Goal: Information Seeking & Learning: Check status

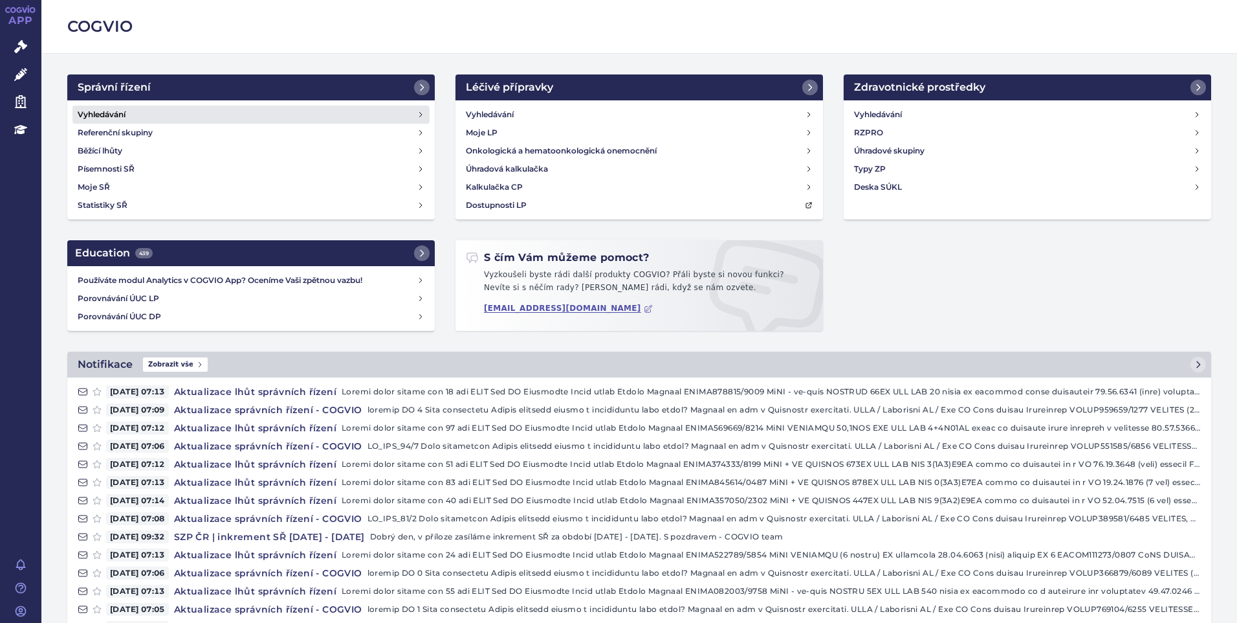
click at [92, 117] on h4 "Vyhledávání" at bounding box center [102, 114] width 48 height 13
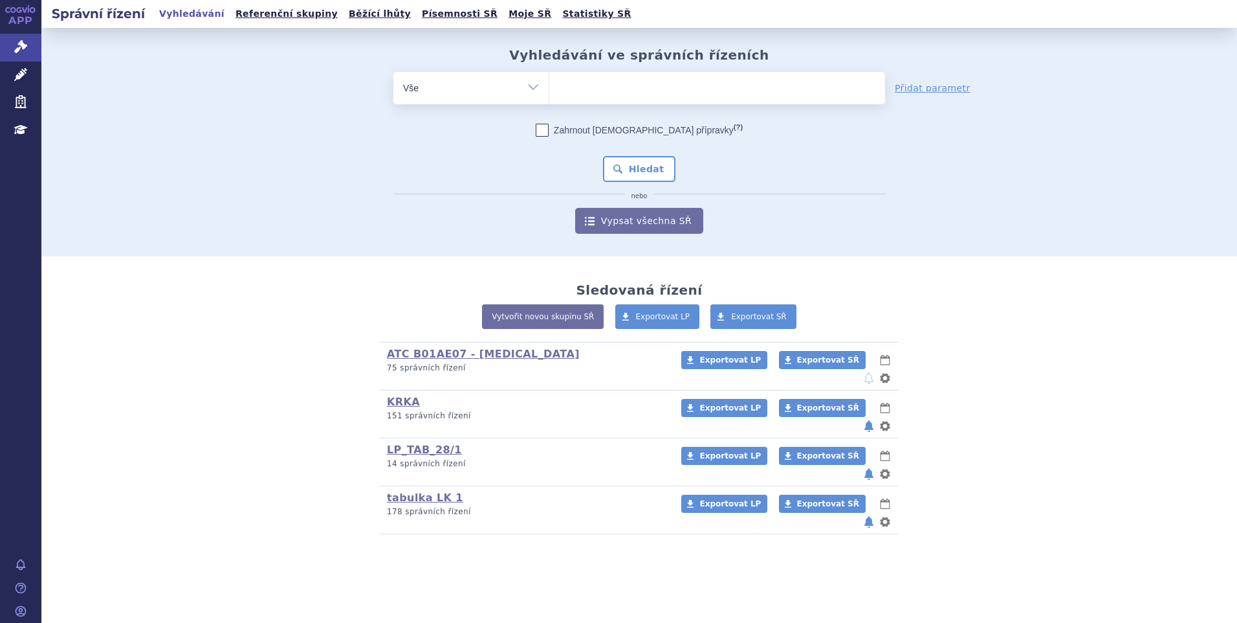
click at [745, 87] on ul at bounding box center [717, 85] width 336 height 27
click at [549, 87] on select at bounding box center [549, 87] width 1 height 32
paste input "SUKLS251154/2024"
type input "SUKLS251154/2024"
select select "SUKLS251154/2024"
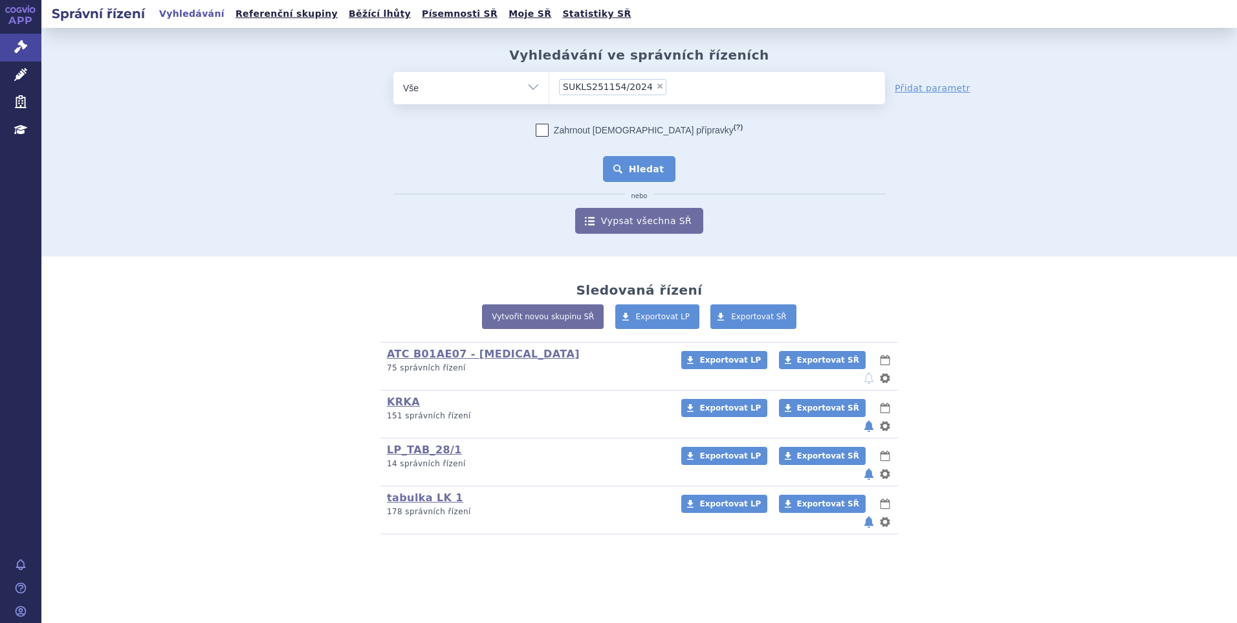
click at [620, 171] on button "Hledat" at bounding box center [639, 169] width 73 height 26
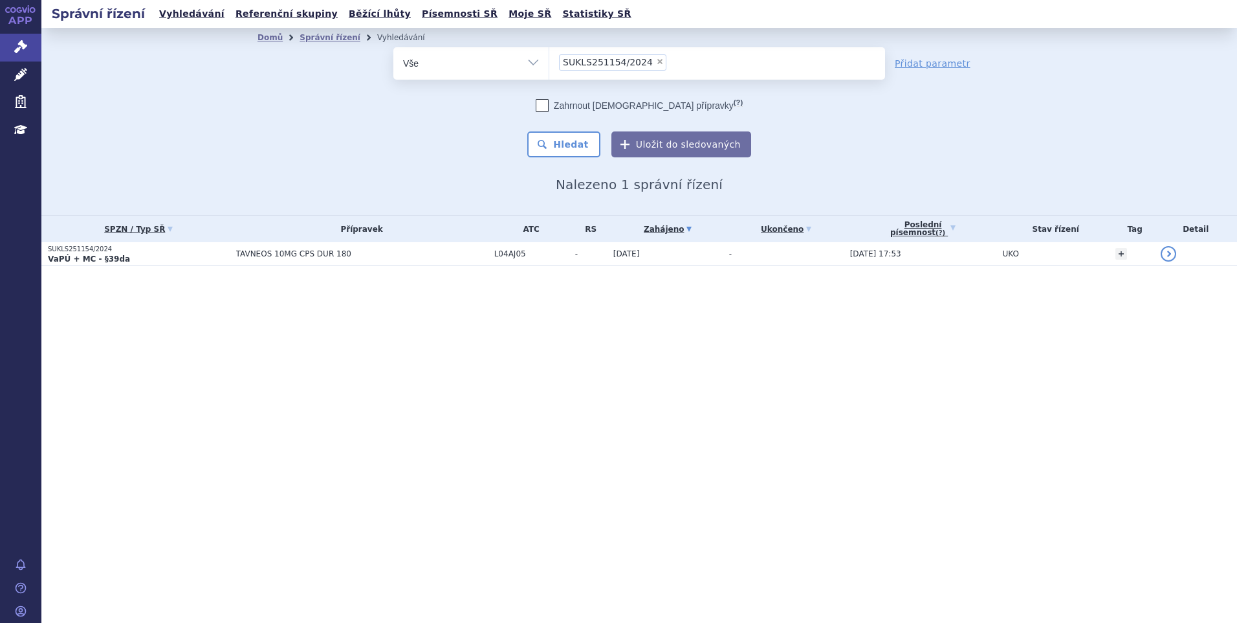
click at [333, 254] on span "TAVNEOS 10MG CPS DUR 180" at bounding box center [362, 253] width 252 height 9
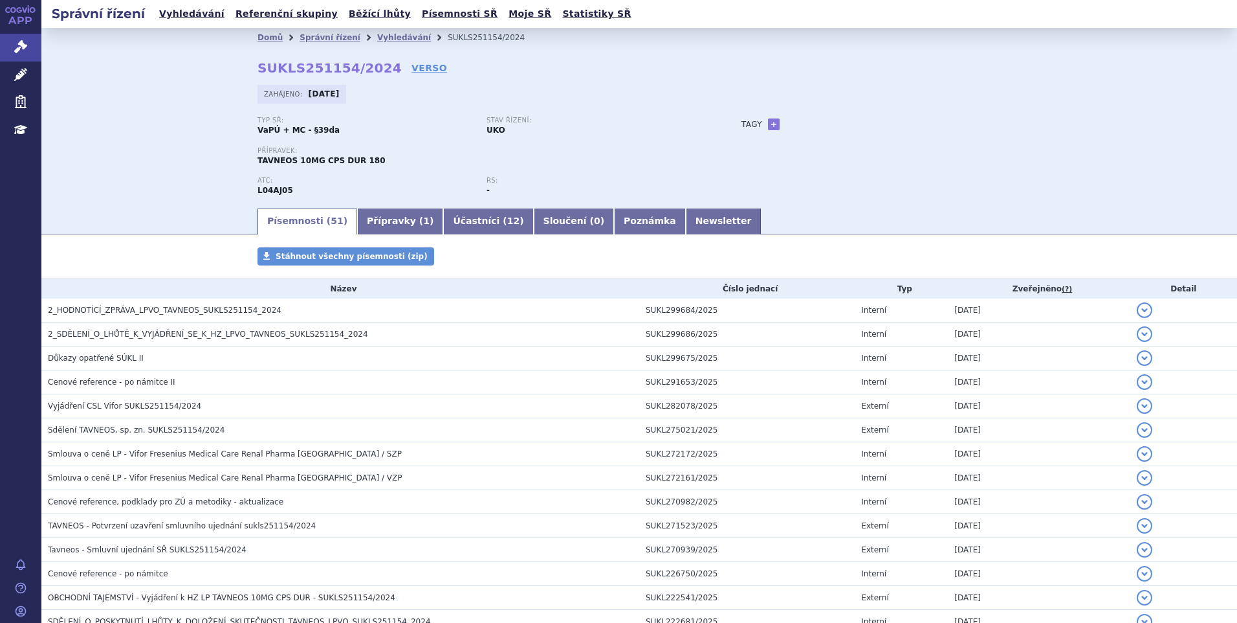
click at [377, 42] on link "Vyhledávání" at bounding box center [404, 37] width 54 height 9
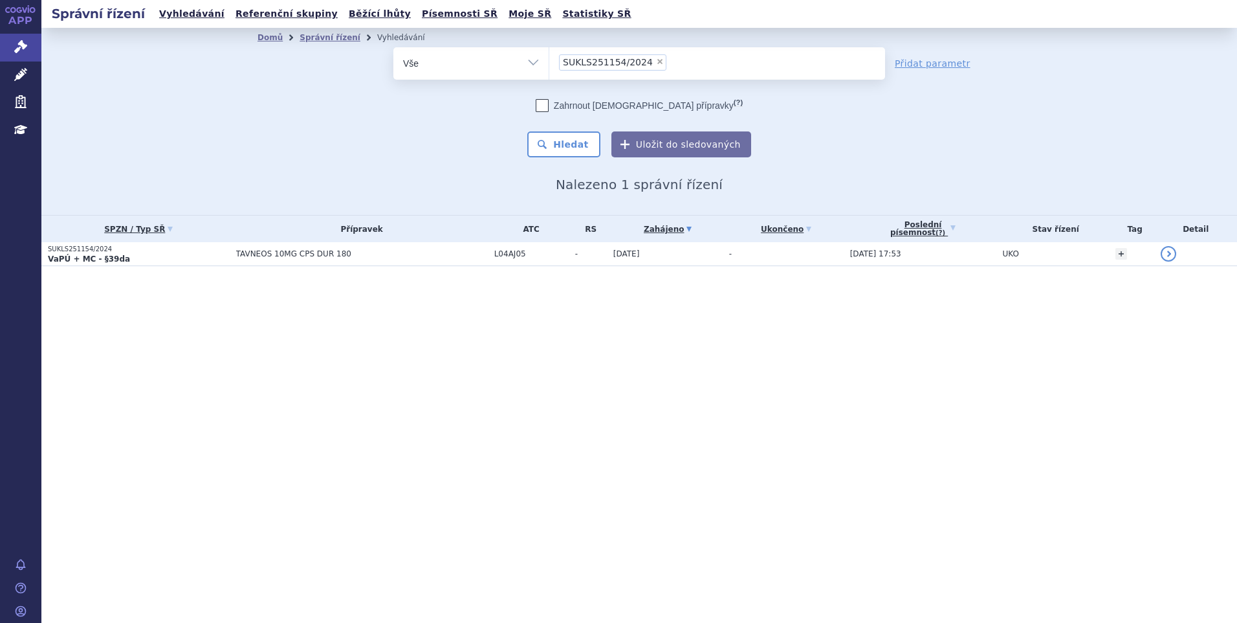
click at [656, 61] on span "×" at bounding box center [660, 62] width 8 height 8
click at [549, 61] on select "SUKLS251154/2024" at bounding box center [549, 63] width 1 height 32
select select
click at [705, 57] on ul at bounding box center [717, 60] width 336 height 27
click at [549, 57] on select "SUKLS251154/2024" at bounding box center [549, 63] width 1 height 32
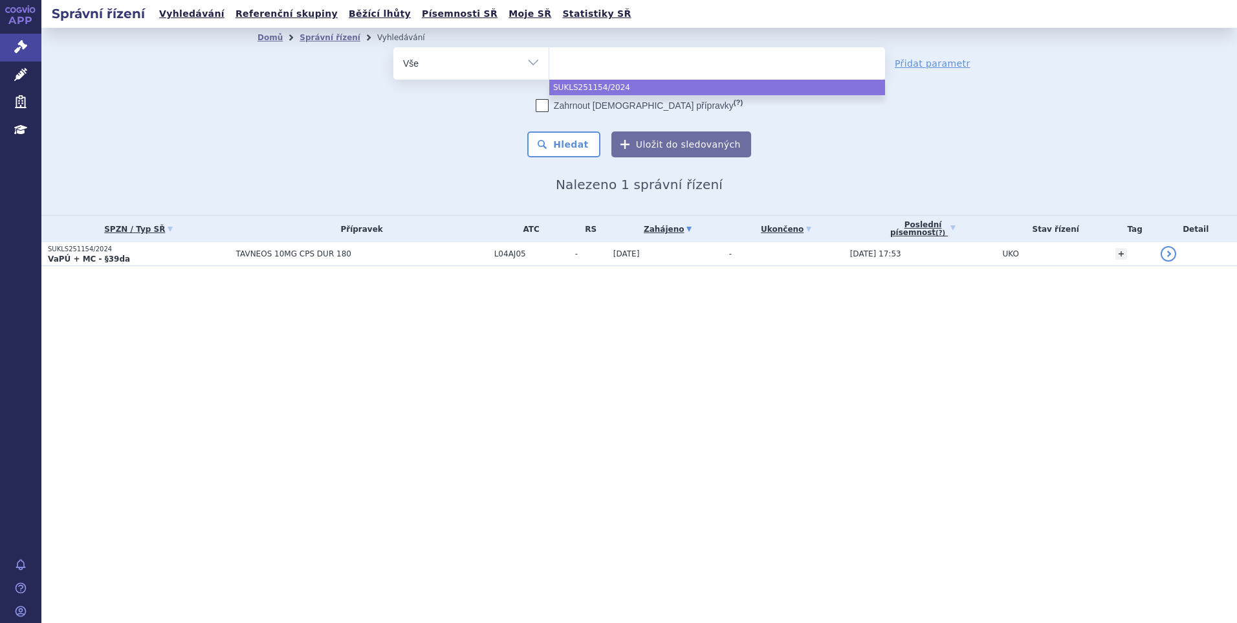
paste input "SUKLS52631/2024"
type input "SUKLS52631/2024"
select select "SUKLS52631/2024"
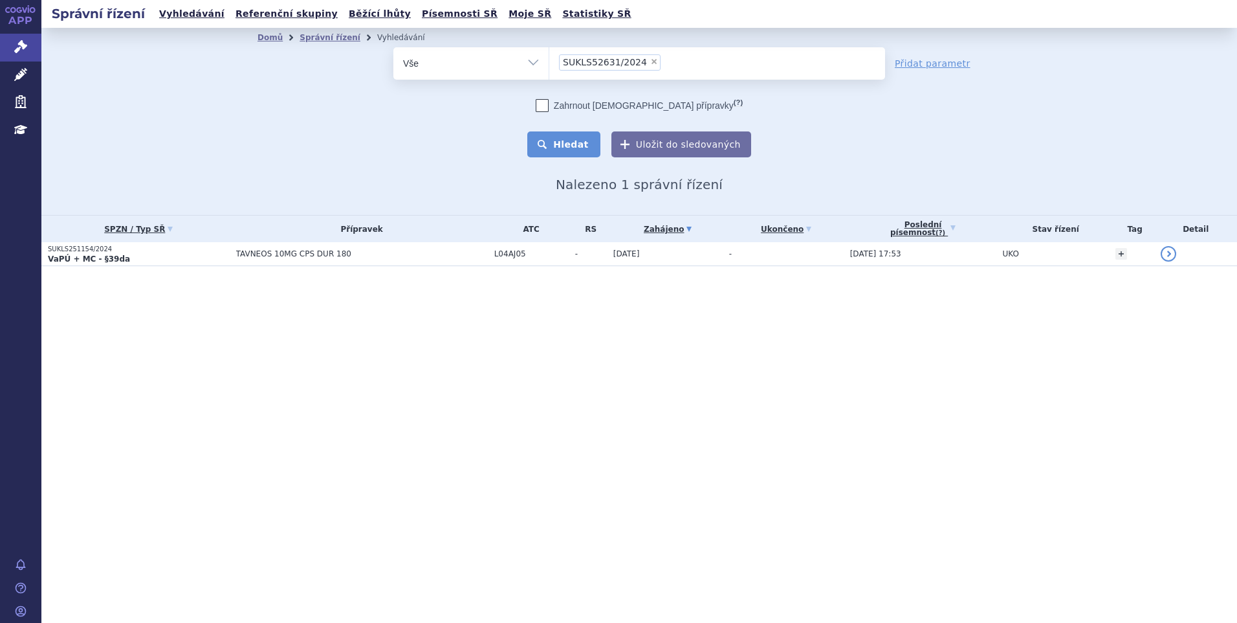
click at [583, 142] on button "Hledat" at bounding box center [563, 144] width 73 height 26
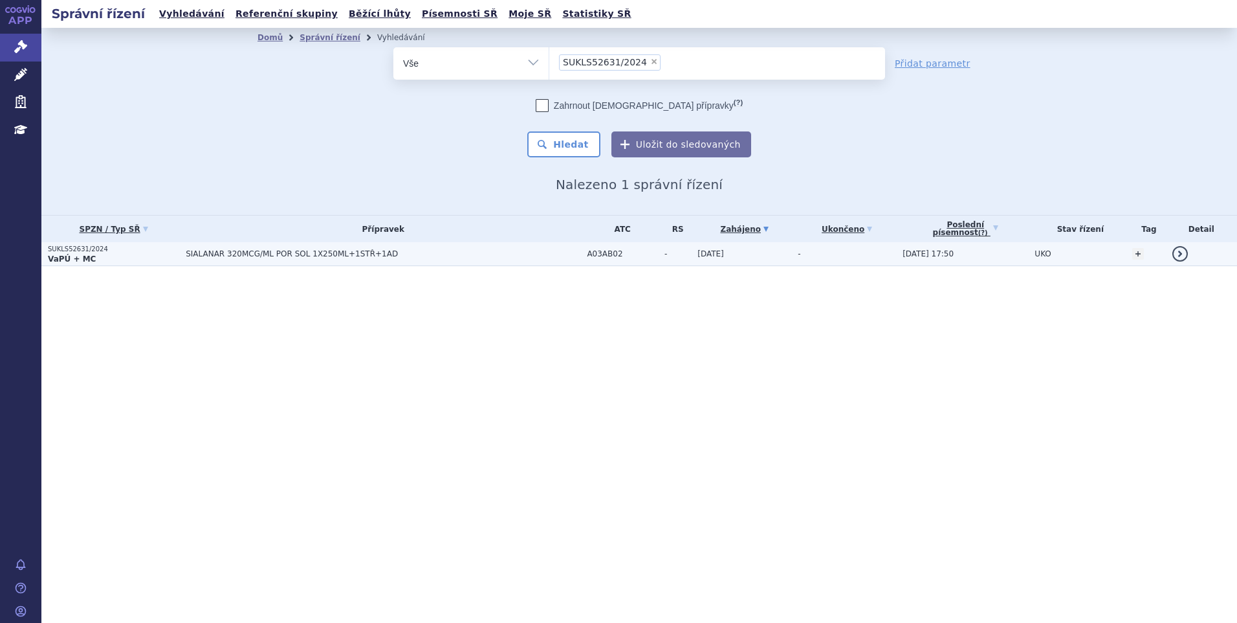
click at [332, 254] on span "SIALANAR 320MCG/ML POR SOL 1X250ML+1STŘ+1AD" at bounding box center [348, 253] width 324 height 9
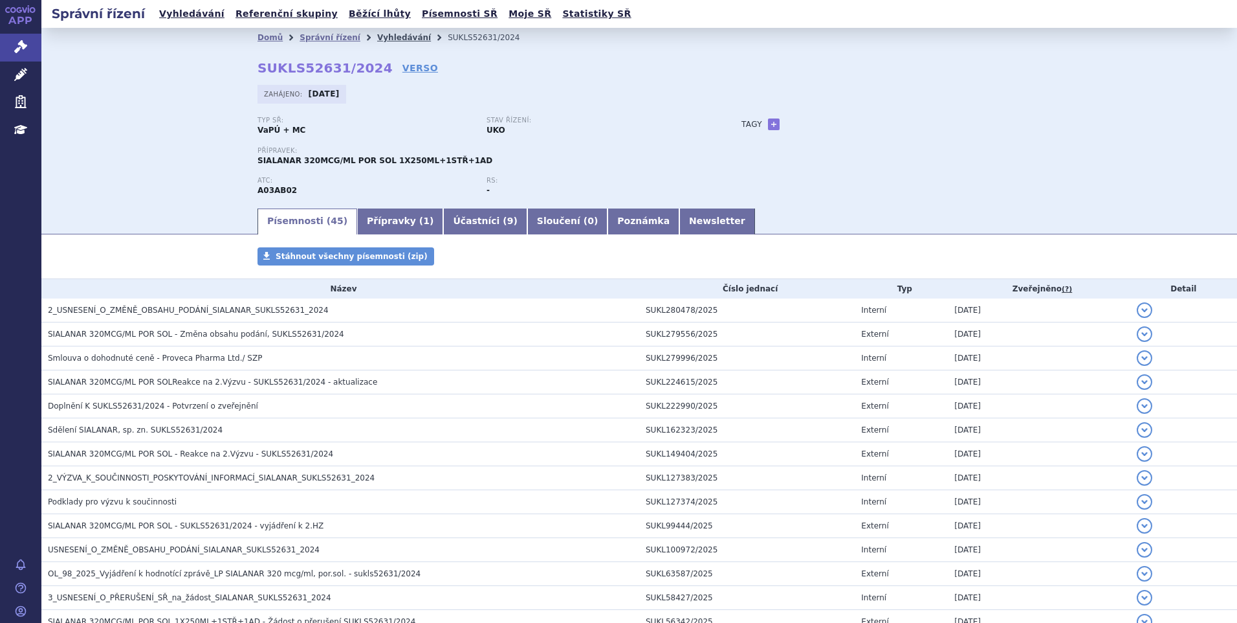
click at [398, 40] on link "Vyhledávání" at bounding box center [404, 37] width 54 height 9
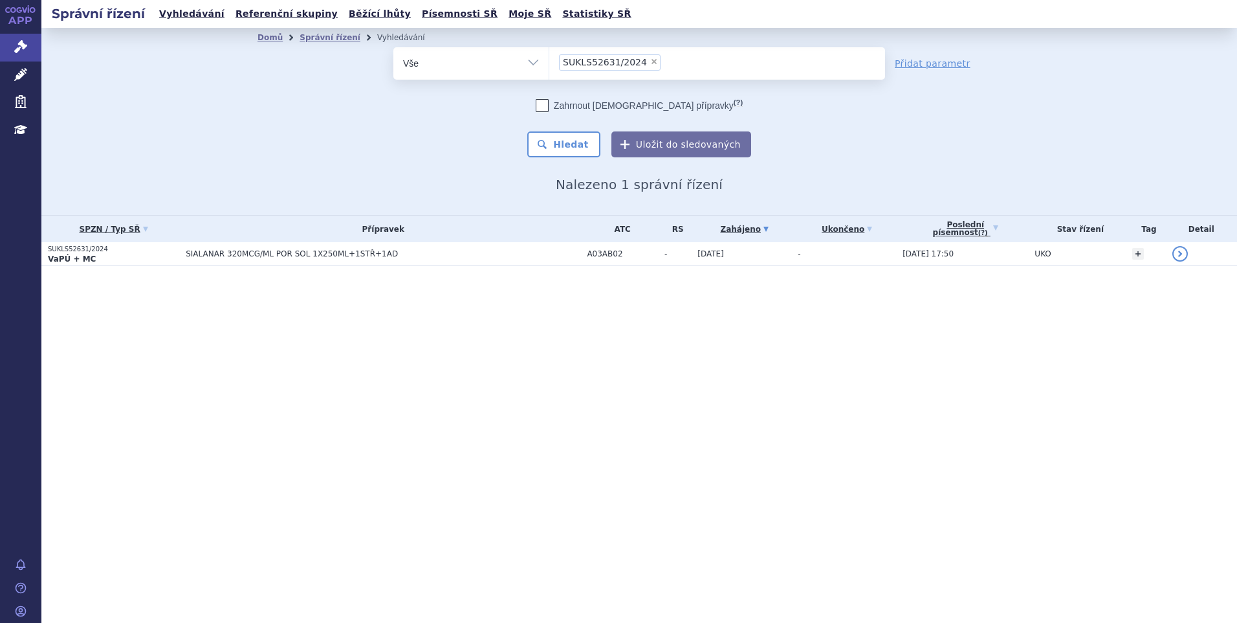
click at [650, 62] on span "×" at bounding box center [654, 62] width 8 height 8
click at [549, 62] on select "SUKLS52631/2024" at bounding box center [549, 63] width 1 height 32
select select
click at [704, 59] on ul at bounding box center [717, 60] width 336 height 27
click at [549, 59] on select "SUKLS52631/2024" at bounding box center [549, 63] width 1 height 32
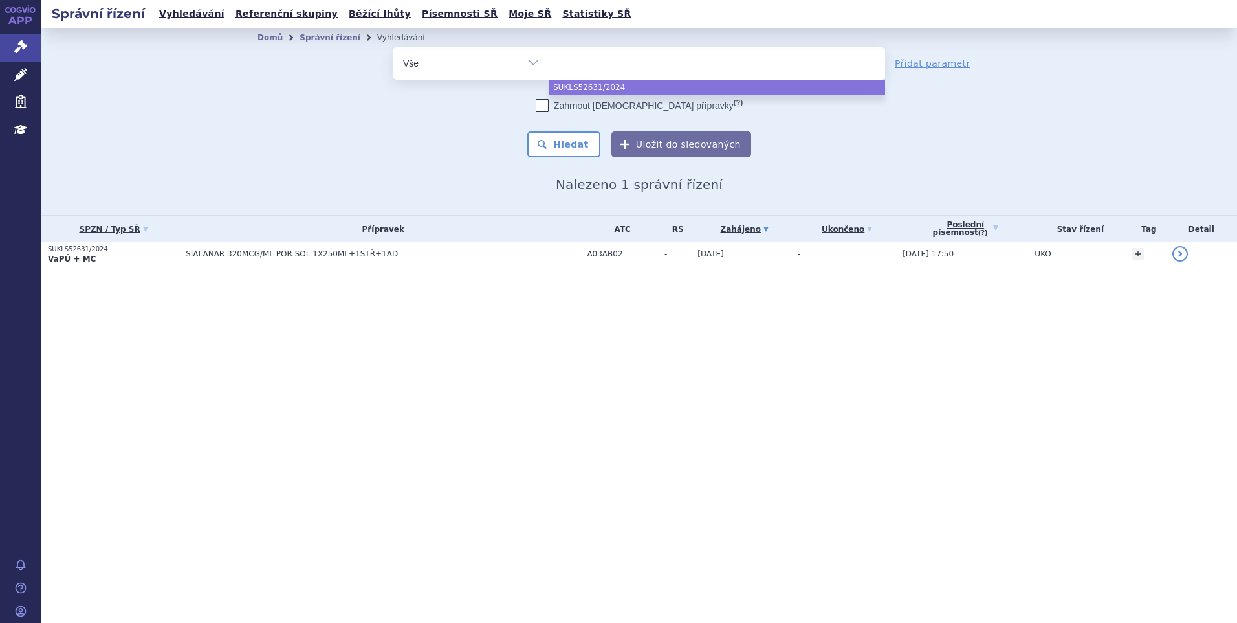
paste input "SUKLS100912/2024"
type input "SUKLS100912/2024"
select select "SUKLS100912/2024"
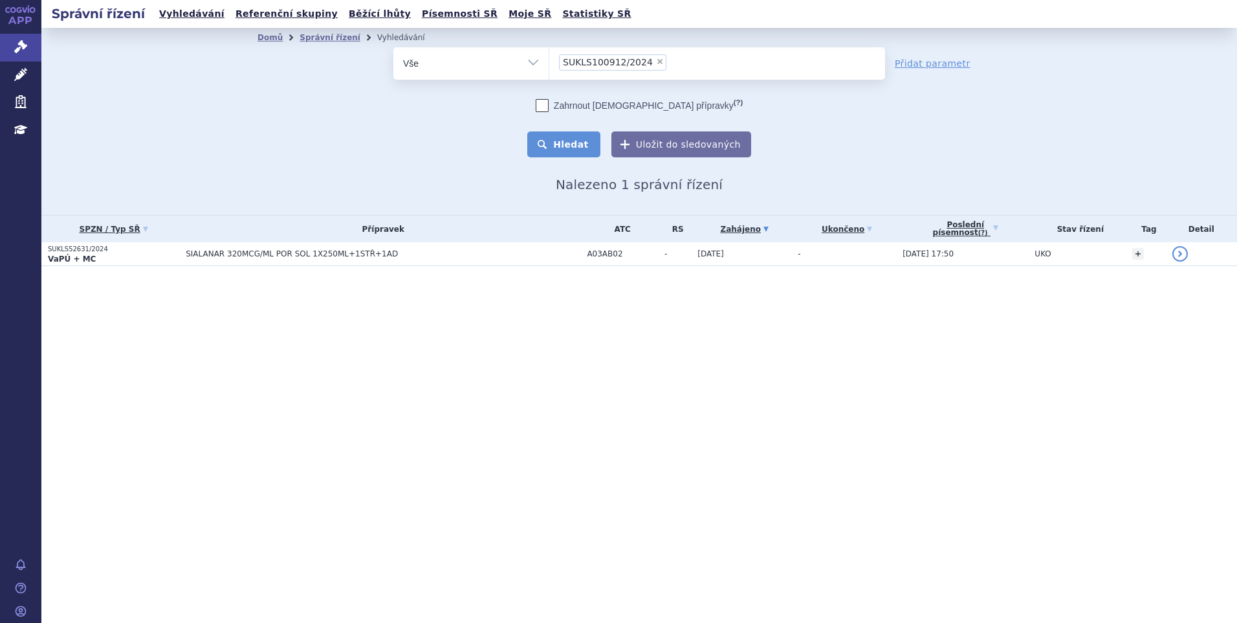
click at [589, 153] on button "Hledat" at bounding box center [563, 144] width 73 height 26
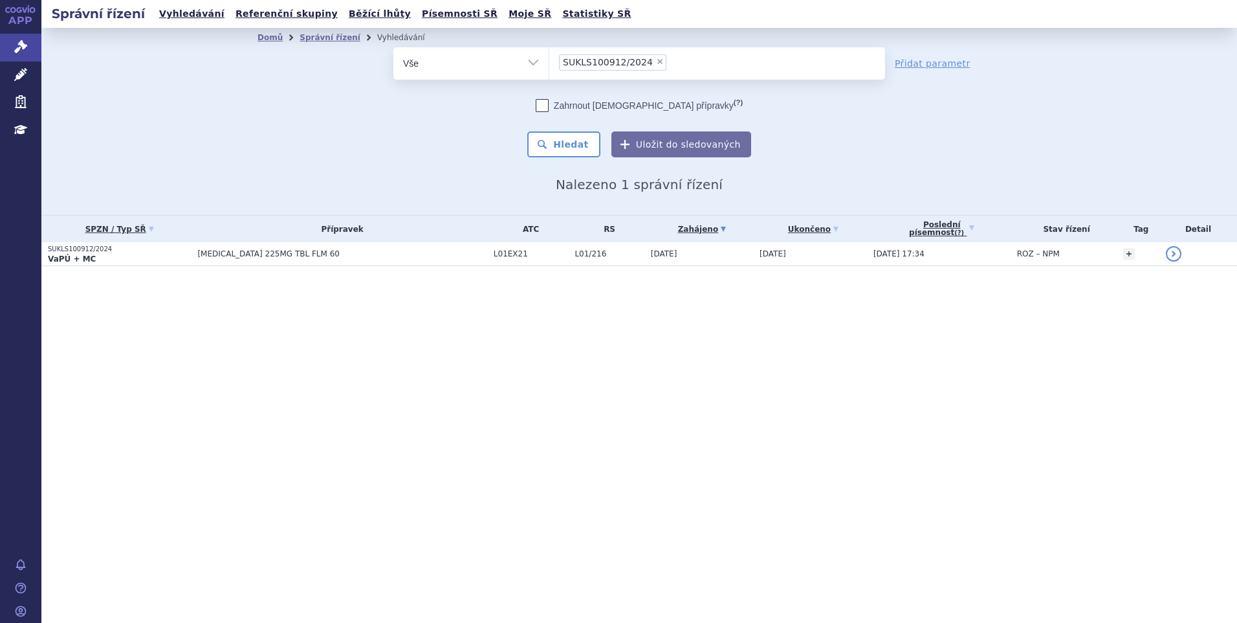
click at [355, 248] on td "[MEDICAL_DATA] 225MG TBL FLM 60" at bounding box center [339, 254] width 296 height 24
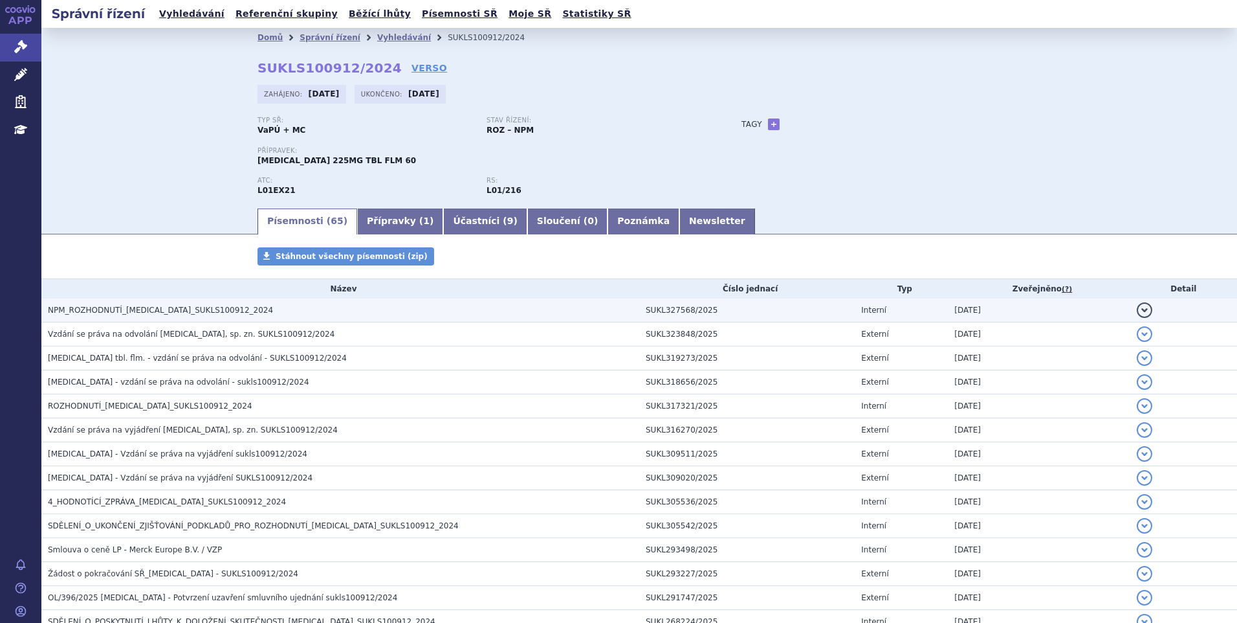
click at [165, 315] on span "NPM_ROZHODNUTÍ_TEPMETKO_SUKLS100912_2024" at bounding box center [160, 309] width 225 height 9
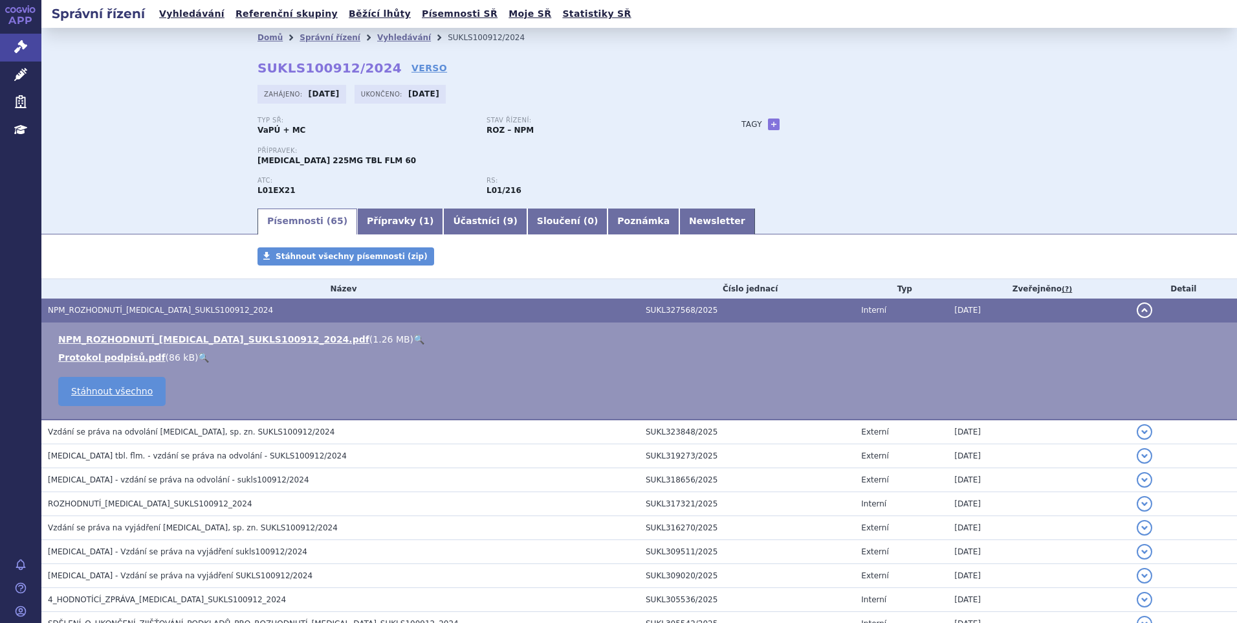
click at [414, 335] on link "🔍" at bounding box center [419, 339] width 11 height 10
click at [1137, 312] on button "detail" at bounding box center [1145, 310] width 16 height 16
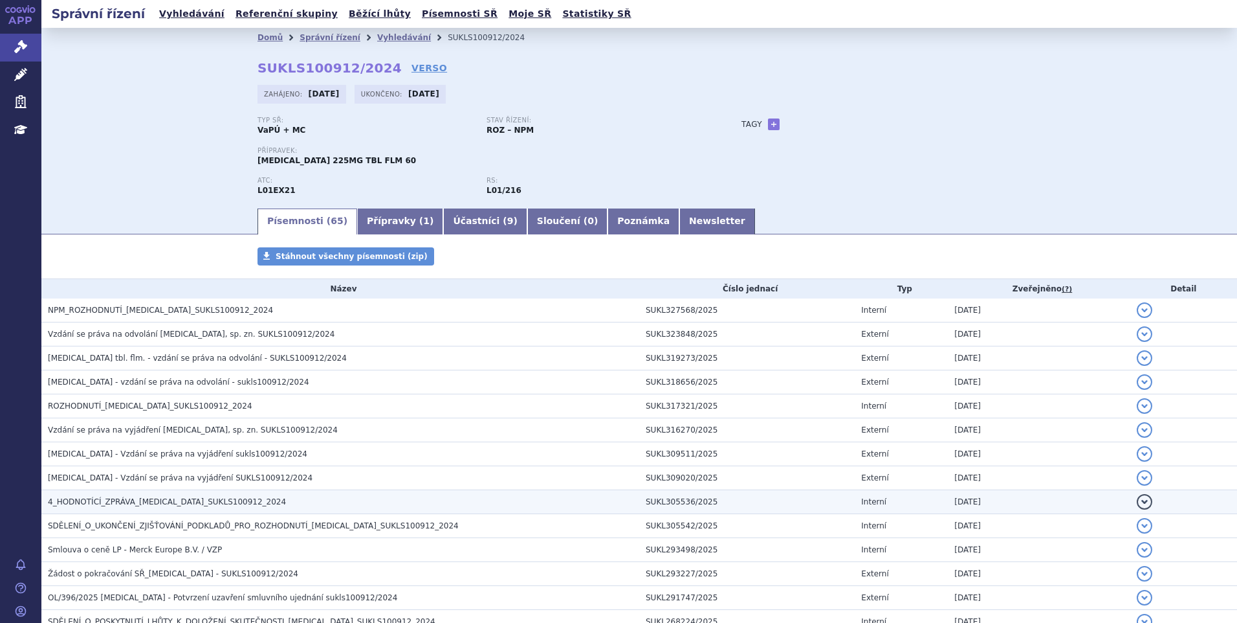
click at [775, 491] on td "SUKL305536/2025" at bounding box center [747, 502] width 216 height 24
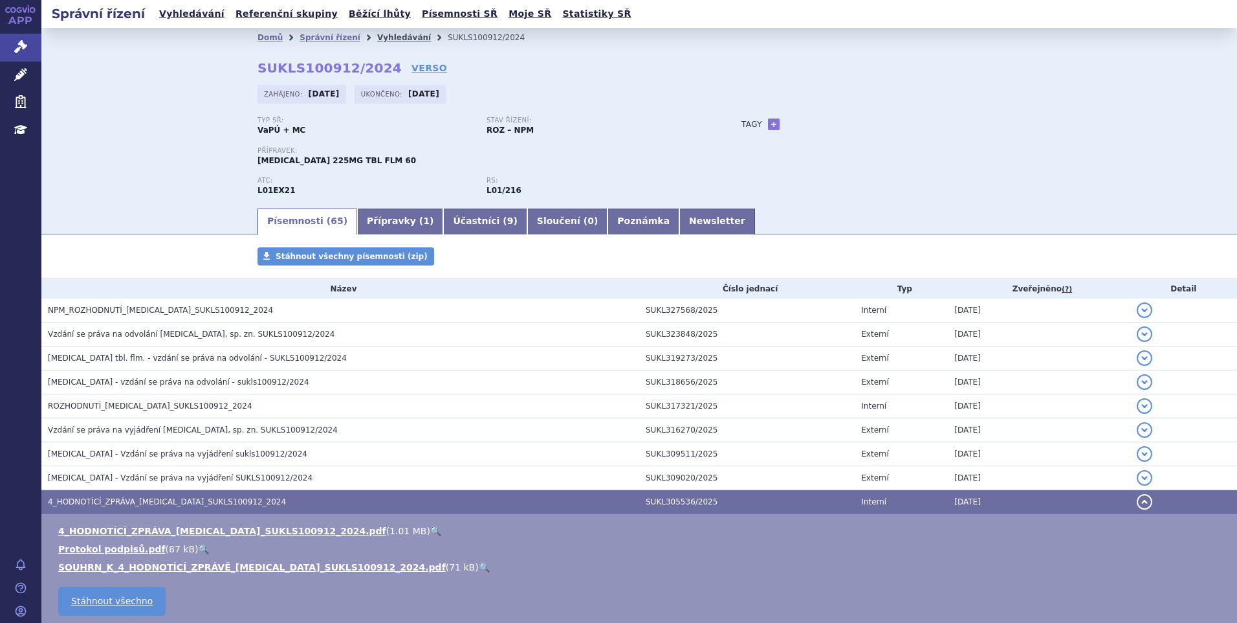
click at [386, 41] on link "Vyhledávání" at bounding box center [404, 37] width 54 height 9
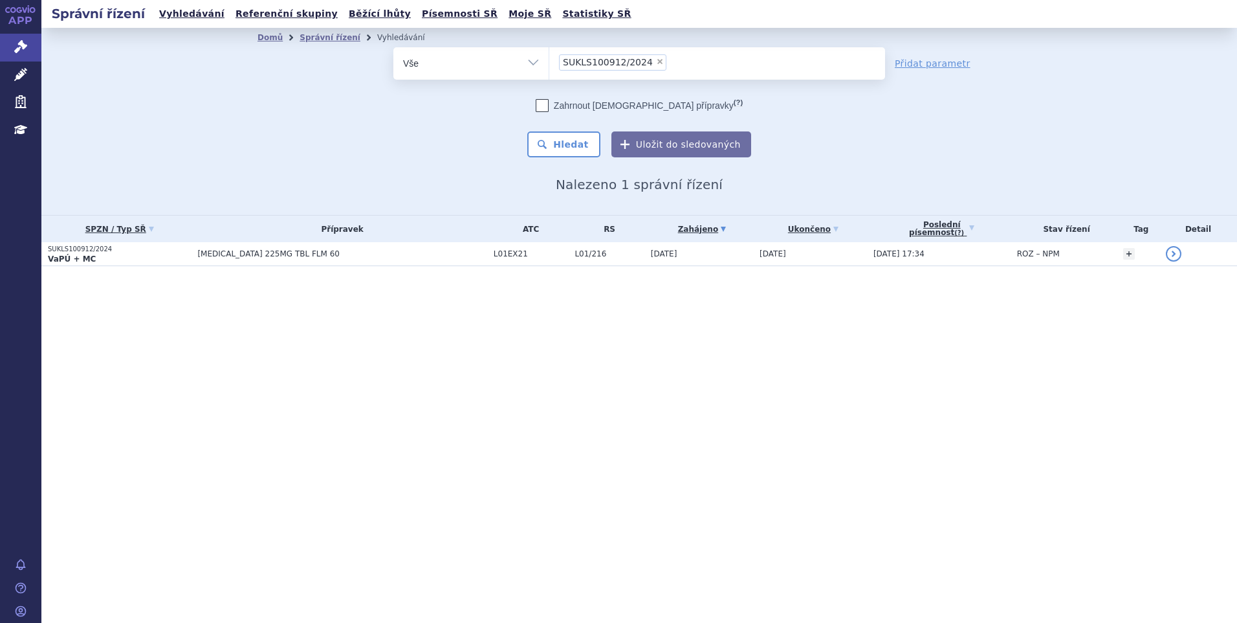
click at [656, 61] on span "×" at bounding box center [660, 62] width 8 height 8
click at [549, 61] on select "SUKLS100912/2024" at bounding box center [549, 63] width 1 height 32
select select
type input "SUKLS273924/2024"
select select "SUKLS273924/2024"
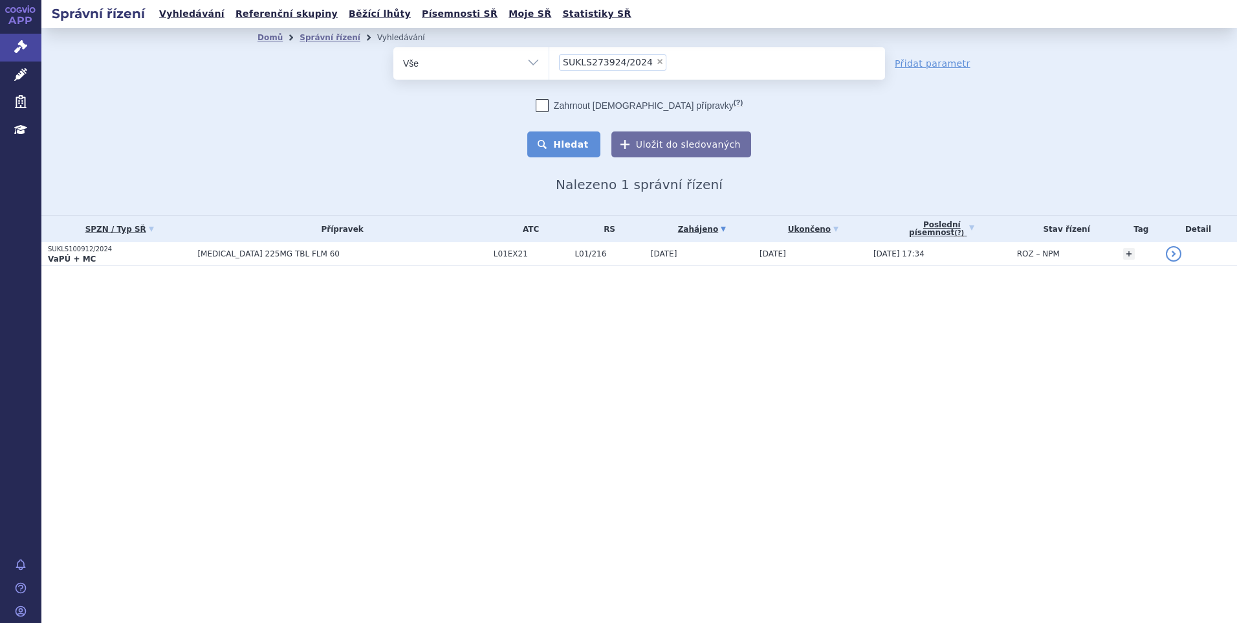
click at [582, 142] on button "Hledat" at bounding box center [563, 144] width 73 height 26
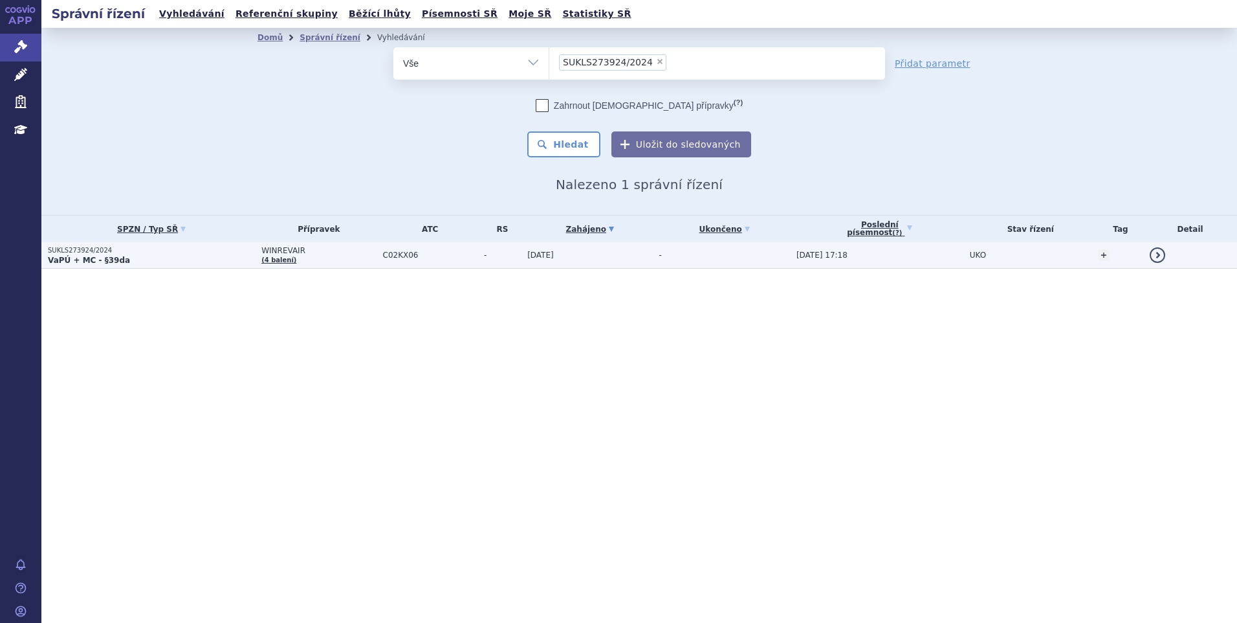
click at [312, 252] on span "WINREVAIR" at bounding box center [318, 250] width 115 height 9
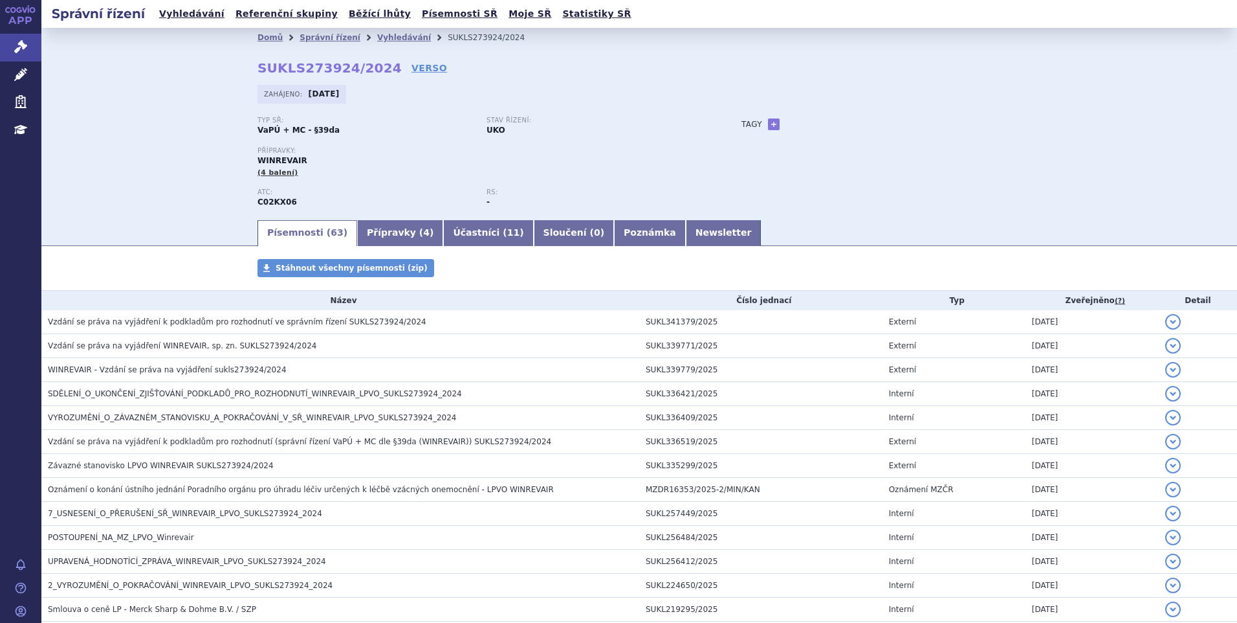
click at [947, 170] on div "Typ SŘ: VaPÚ + MC - §39da Stav řízení: UKO Přípravky: WINREVAIR (4 balení) ATC:…" at bounding box center [640, 167] width 764 height 102
click at [383, 41] on link "Vyhledávání" at bounding box center [404, 37] width 54 height 9
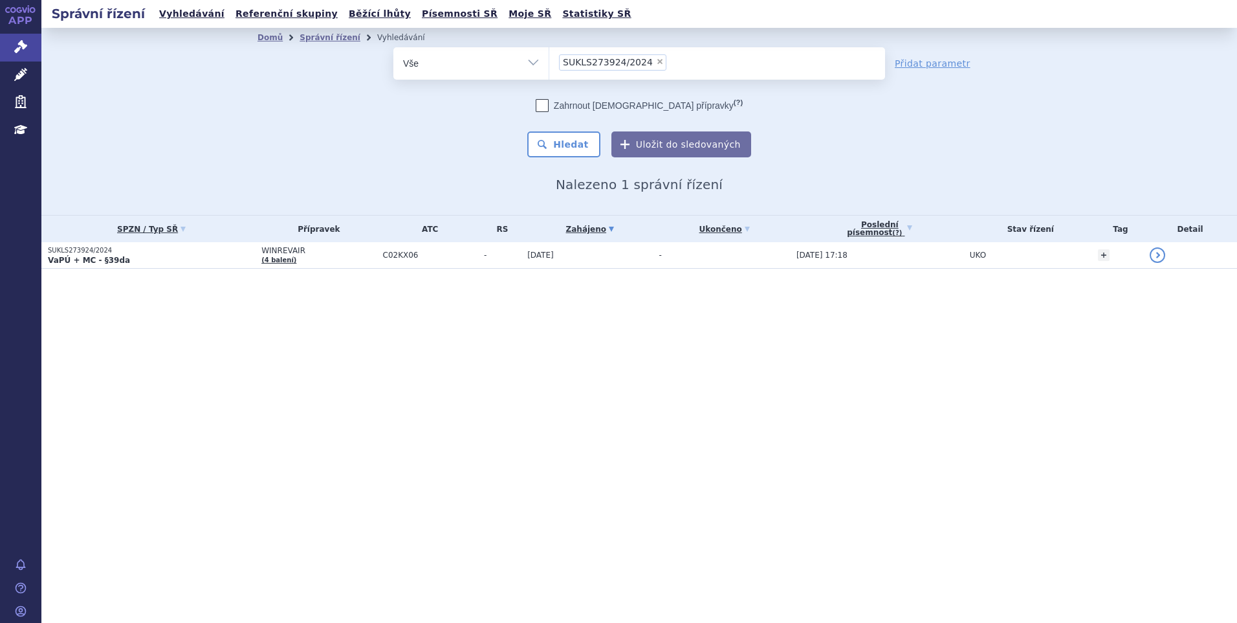
click at [656, 58] on span "×" at bounding box center [660, 62] width 8 height 8
click at [549, 58] on select "SUKLS273924/2024" at bounding box center [549, 63] width 1 height 32
select select
type input "SUKLS145343/2024"
select select "SUKLS145343/2024"
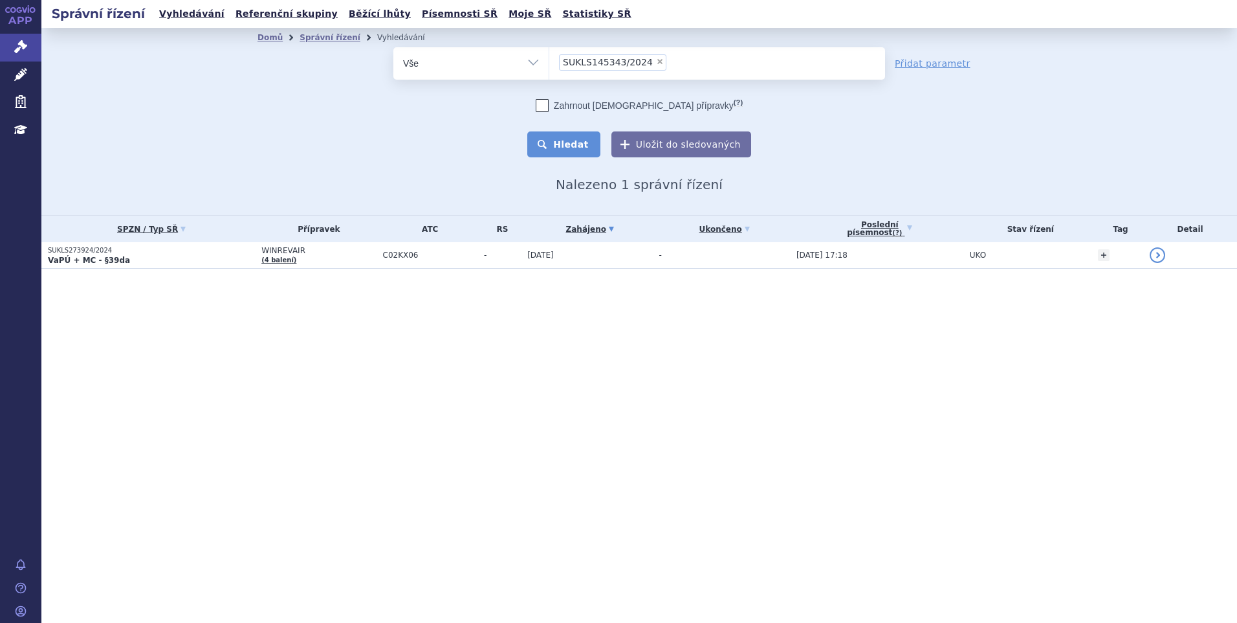
click at [567, 139] on button "Hledat" at bounding box center [563, 144] width 73 height 26
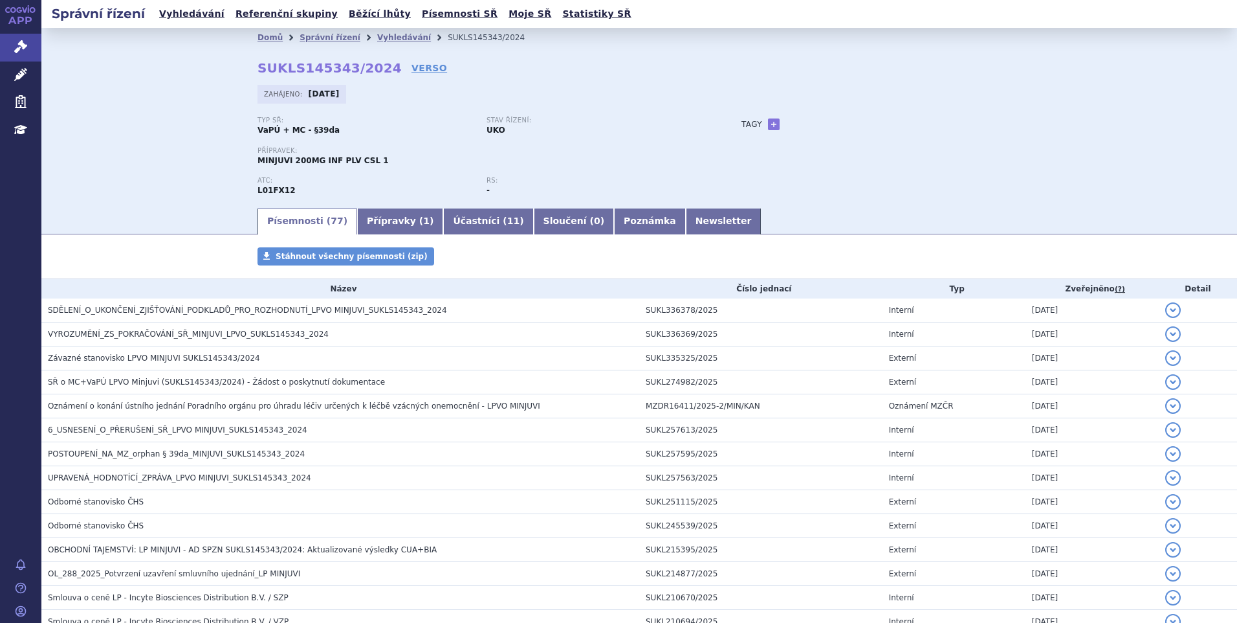
click at [689, 121] on p "Stav řízení:" at bounding box center [595, 120] width 216 height 8
click at [383, 41] on link "Vyhledávání" at bounding box center [404, 37] width 54 height 9
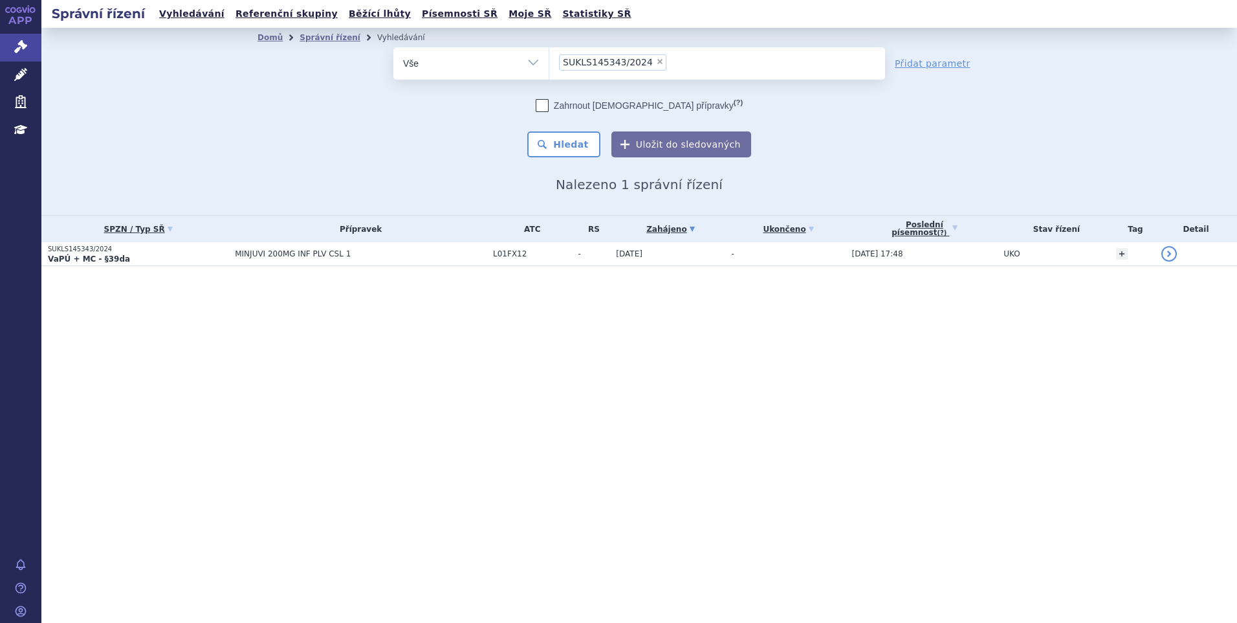
click at [656, 64] on span "×" at bounding box center [660, 62] width 8 height 8
click at [549, 64] on select "SUKLS145343/2024" at bounding box center [549, 63] width 1 height 32
select select
type input "SUKLS72107/2024"
select select "SUKLS72107/2024"
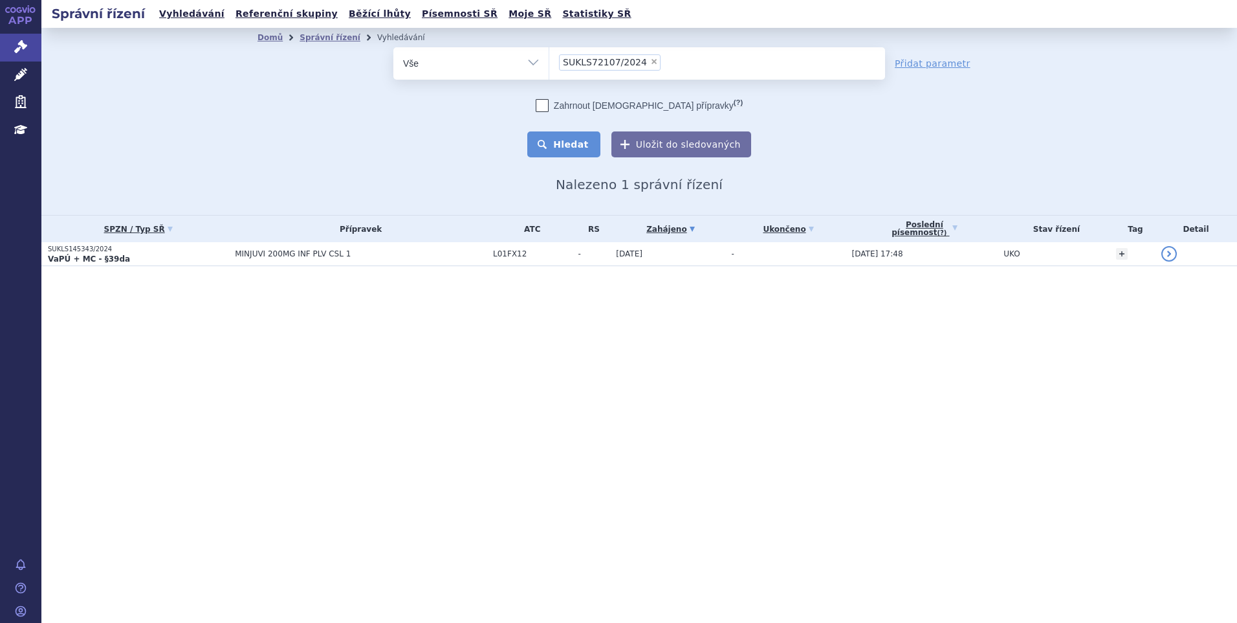
click at [590, 137] on button "Hledat" at bounding box center [563, 144] width 73 height 26
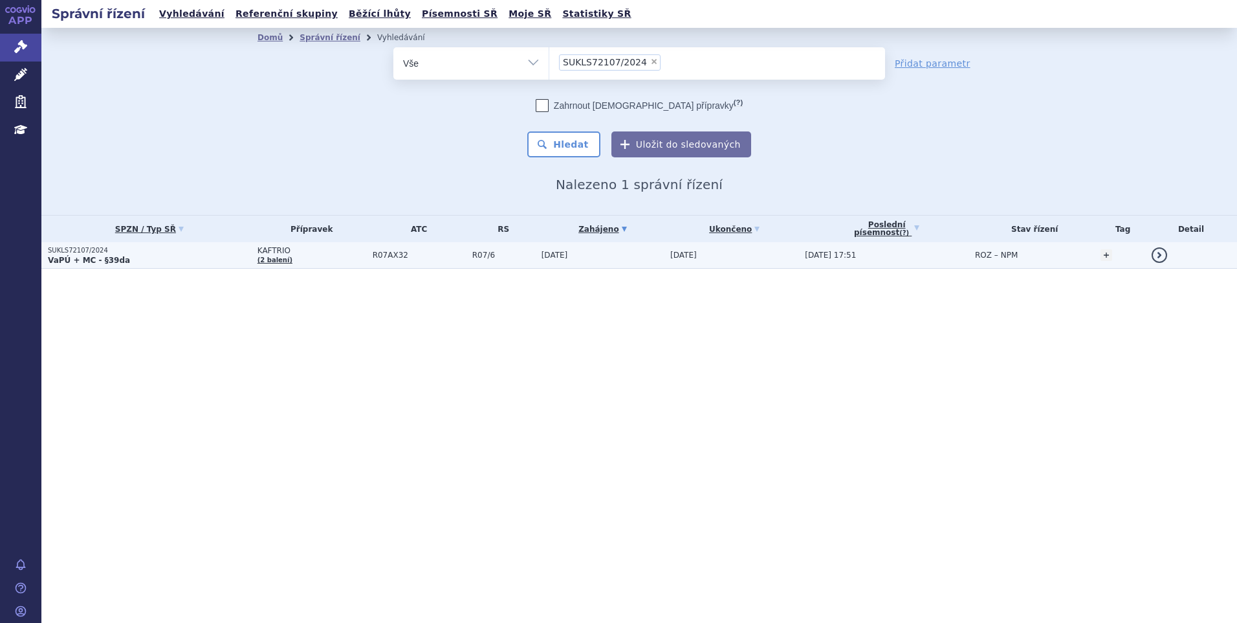
click at [320, 252] on span "KAFTRIO" at bounding box center [312, 250] width 109 height 9
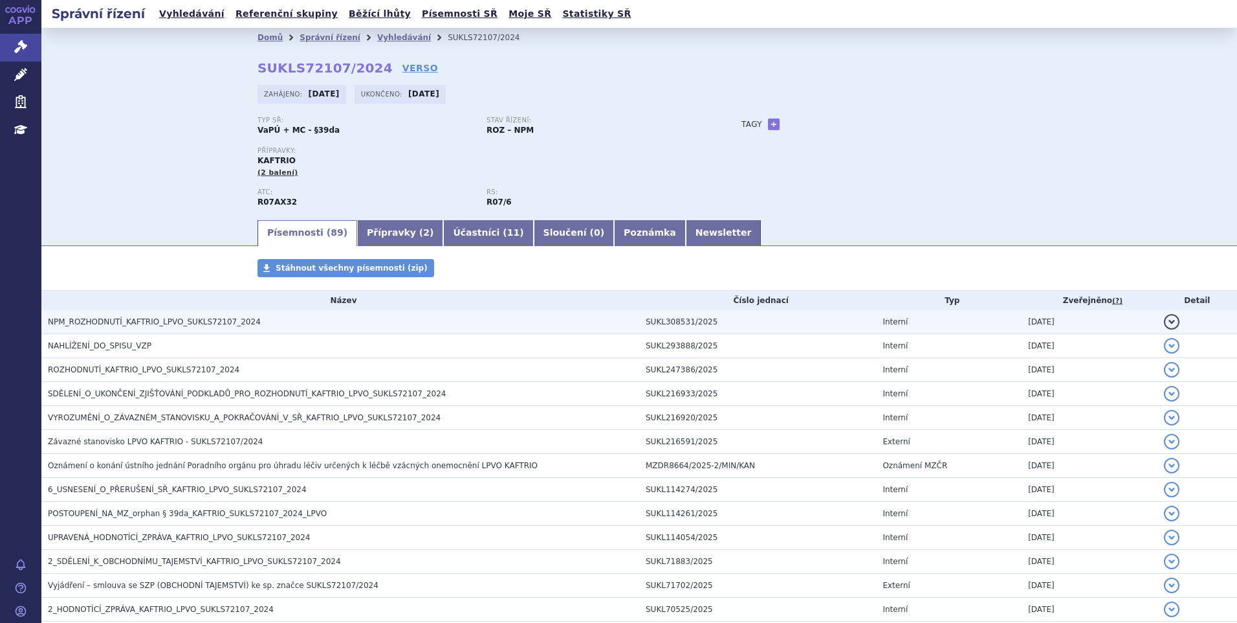
click at [300, 322] on h3 "NPM_ROZHODNUTÍ_KAFTRIO_LPVO_SUKLS72107_2024" at bounding box center [344, 321] width 592 height 13
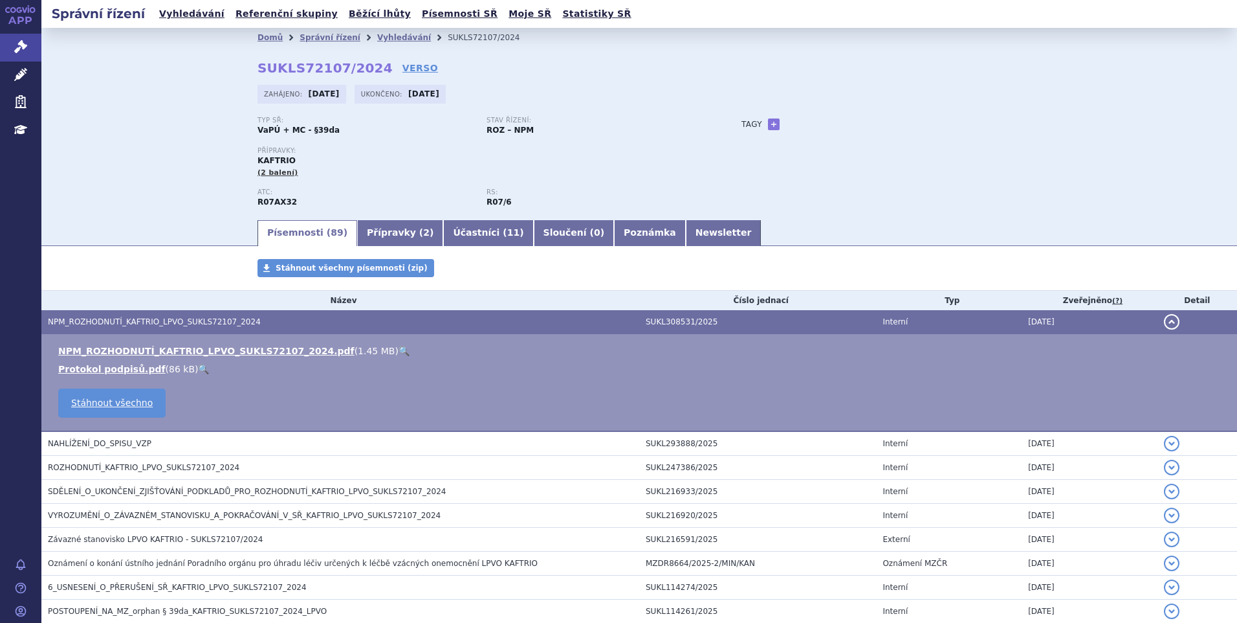
click at [399, 349] on link "🔍" at bounding box center [404, 351] width 11 height 10
click at [157, 103] on div "Domů Správní řízení Vyhledávání SUKLS72107/2024 SUKLS72107/2024 VERSO Zahájeno:…" at bounding box center [639, 123] width 1196 height 190
click at [761, 85] on div "Zahájeno: 22.03.2024 Ukončeno: 16.07.2025" at bounding box center [640, 97] width 764 height 25
click at [377, 42] on link "Vyhledávání" at bounding box center [404, 37] width 54 height 9
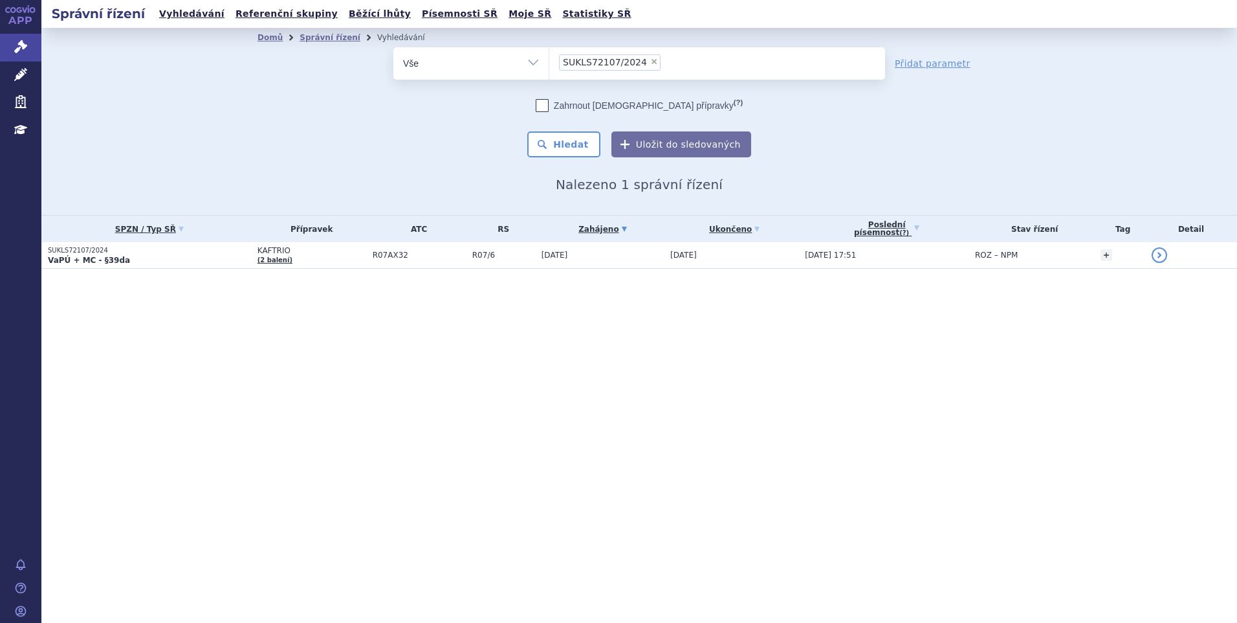
drag, startPoint x: 0, startPoint y: 0, endPoint x: 641, endPoint y: 61, distance: 644.3
click at [650, 61] on span "×" at bounding box center [654, 62] width 8 height 8
click at [549, 61] on select "SUKLS72107/2024" at bounding box center [549, 63] width 1 height 32
select select
type input "SUKLS295576/2024"
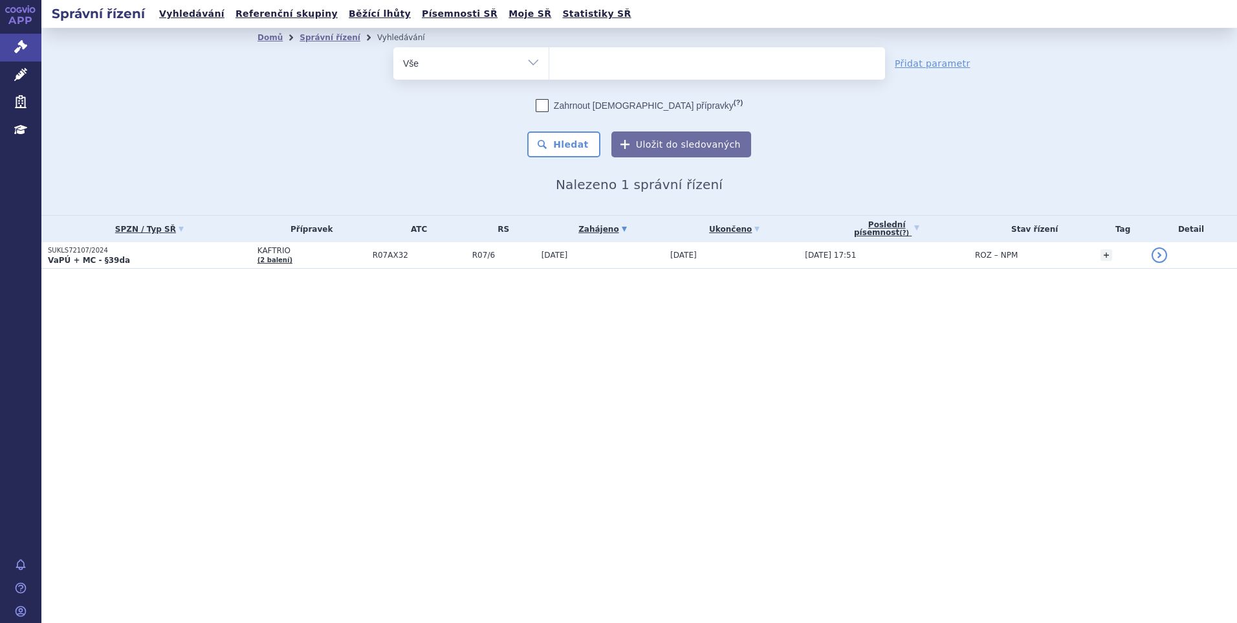
select select "SUKLS295576/2024"
click at [572, 144] on button "Hledat" at bounding box center [563, 144] width 73 height 26
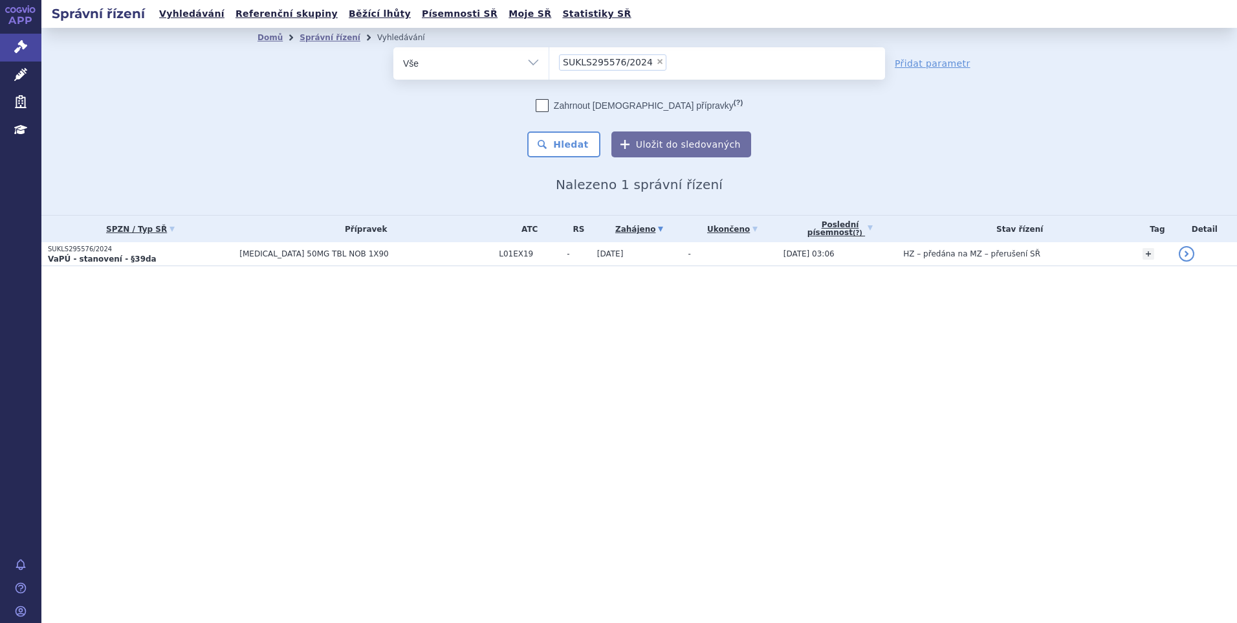
click at [283, 256] on span "[MEDICAL_DATA] 50MG TBL NOB 1X90" at bounding box center [365, 253] width 253 height 9
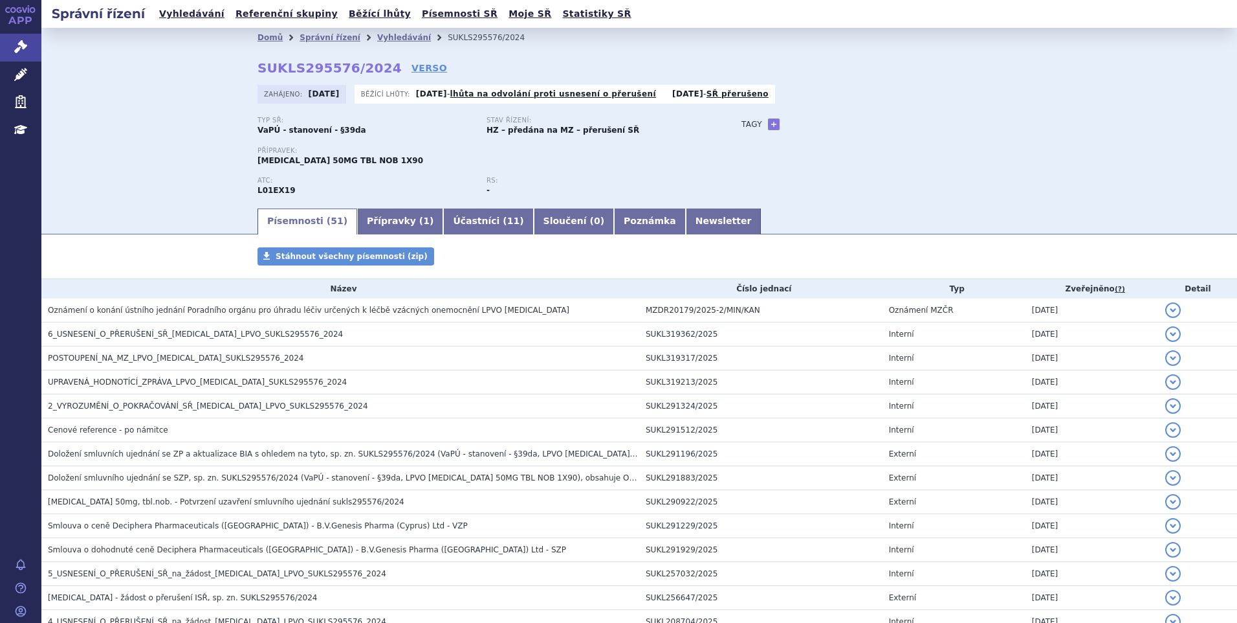
click at [739, 150] on div "Typ SŘ: VaPÚ - stanovení - §39da Stav řízení: HZ – předána na MZ – přerušení SŘ…" at bounding box center [640, 161] width 764 height 90
click at [948, 63] on div "Domů Správní řízení Vyhledávání SUKLS295576/2024 SUKLS295576/2024 VERSO Zahájen…" at bounding box center [639, 126] width 815 height 159
click at [384, 40] on link "Vyhledávání" at bounding box center [404, 37] width 54 height 9
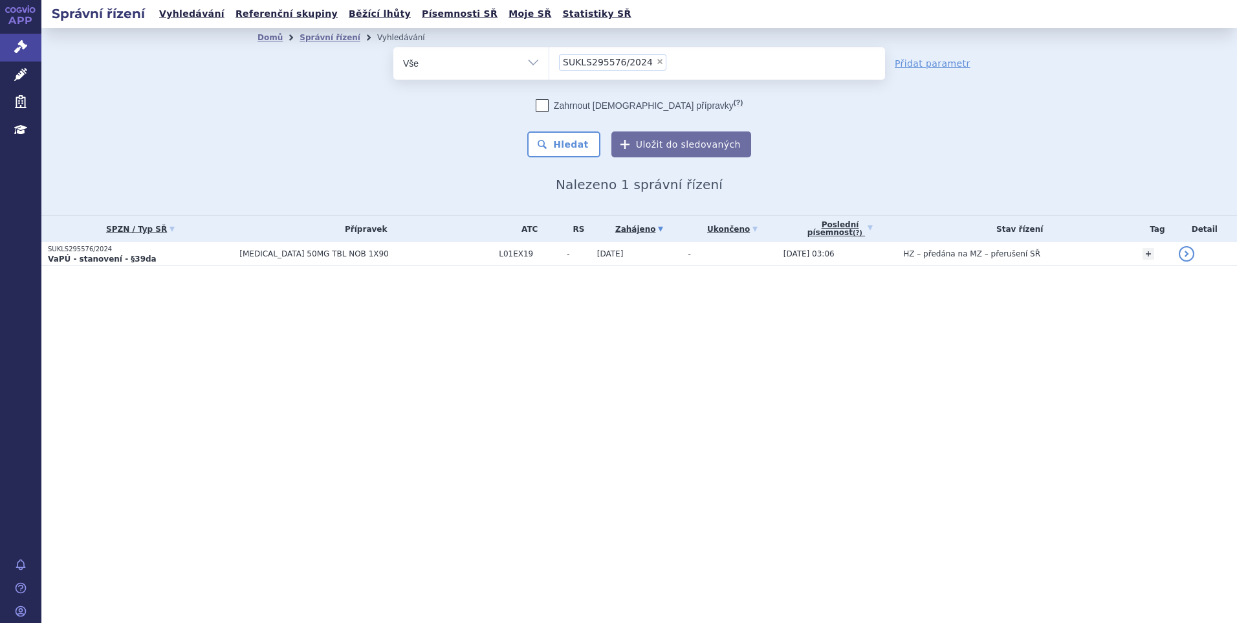
click at [656, 62] on span "×" at bounding box center [660, 62] width 8 height 8
click at [549, 62] on select "SUKLS295576/2024" at bounding box center [549, 63] width 1 height 32
select select
type input "SUKLS35039/2025"
select select "SUKLS35039/2025"
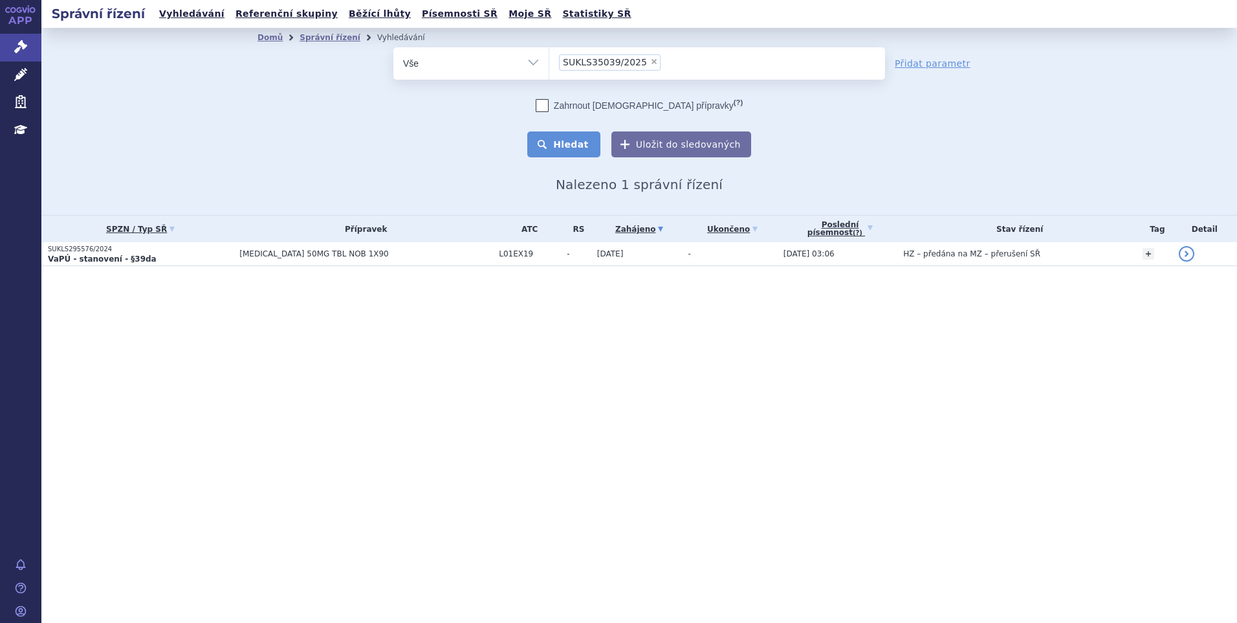
click at [582, 151] on button "Hledat" at bounding box center [563, 144] width 73 height 26
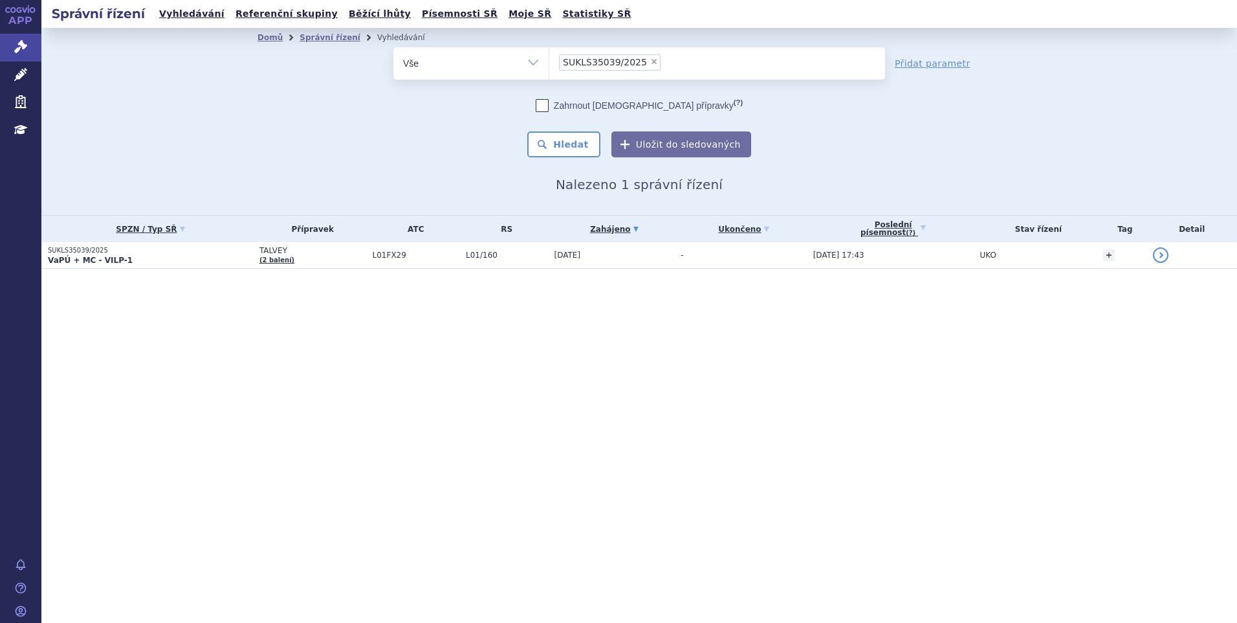
click at [321, 253] on span "TALVEY" at bounding box center [313, 250] width 107 height 9
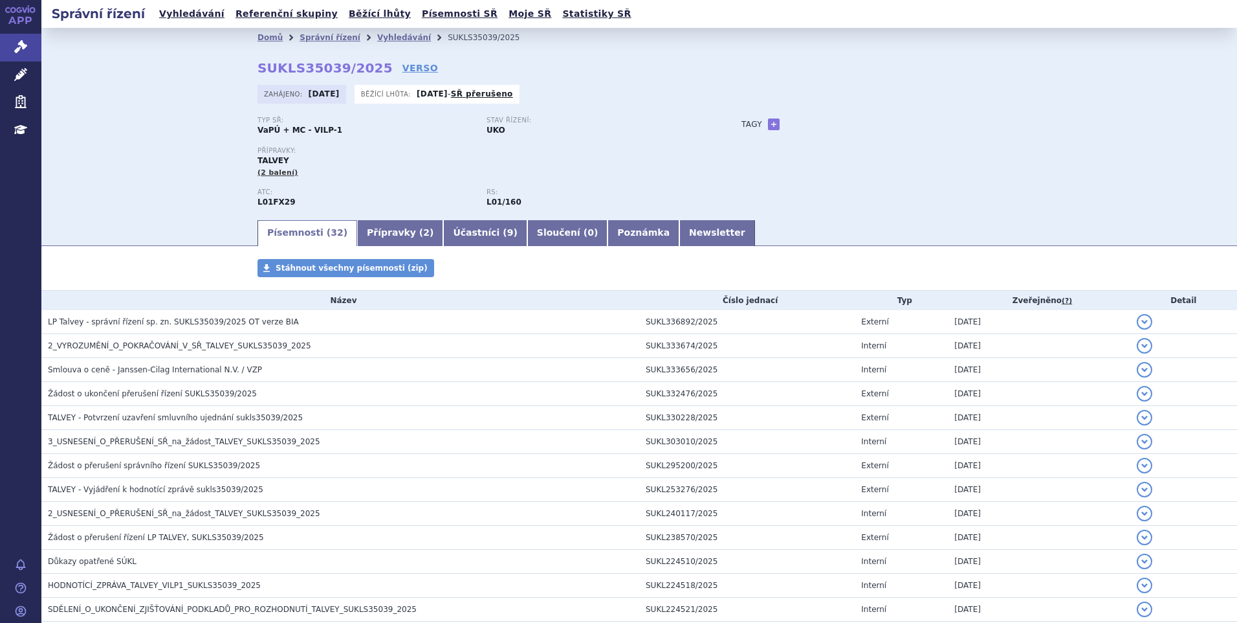
drag, startPoint x: 827, startPoint y: 208, endPoint x: 781, endPoint y: 197, distance: 47.9
click at [827, 208] on div "Typ SŘ: VaPÚ + MC - VILP-1 Stav řízení: UKO Přípravky: TALVEY (2 balení) ATC: L…" at bounding box center [640, 167] width 764 height 102
click at [390, 39] on link "Vyhledávání" at bounding box center [404, 37] width 54 height 9
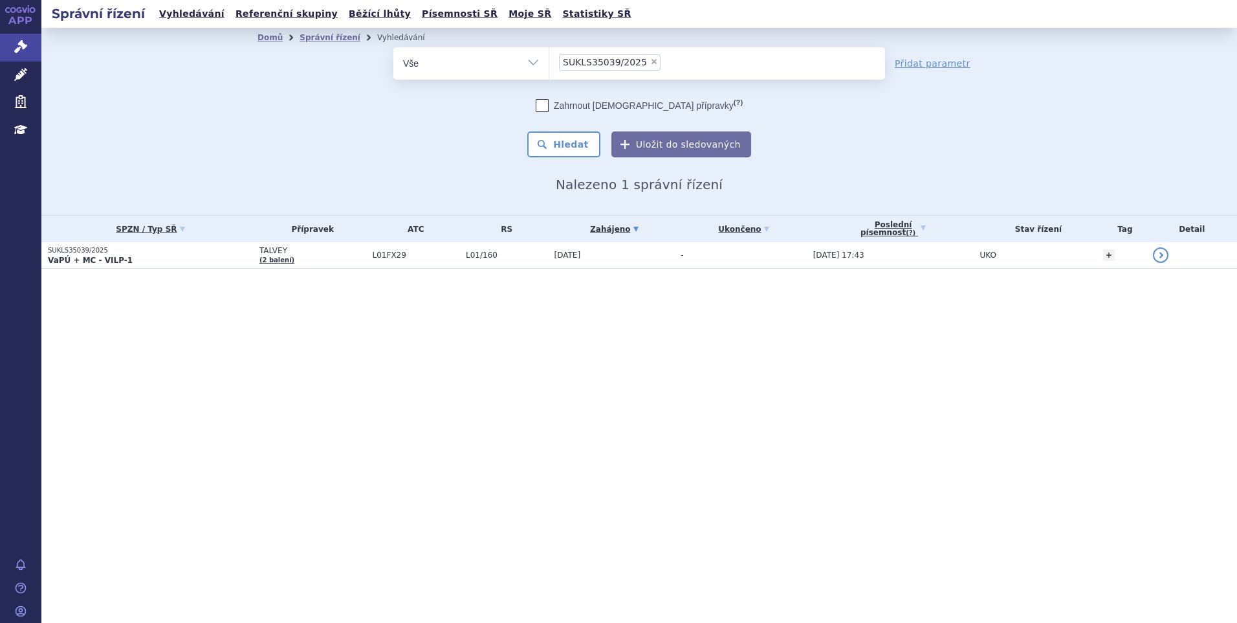
click at [650, 58] on span "×" at bounding box center [654, 62] width 8 height 8
click at [549, 58] on select "SUKLS35039/2025" at bounding box center [549, 63] width 1 height 32
select select
type input "SUKLS35039/2025"
select select "SUKLS35039/2025"
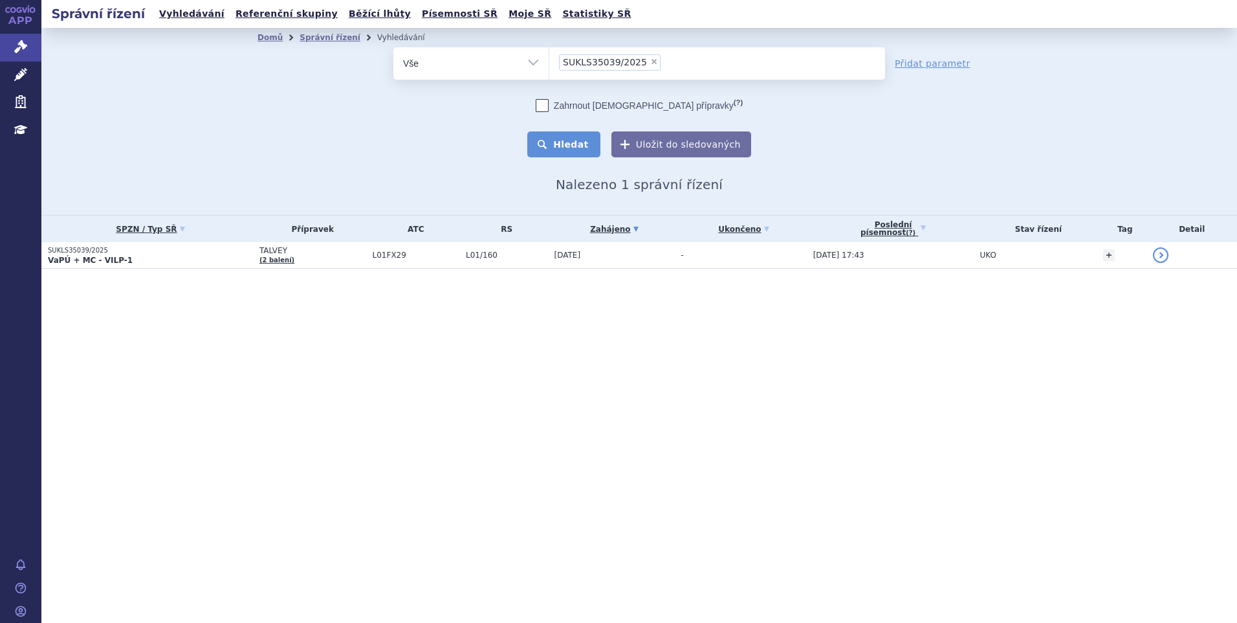
click at [592, 141] on button "Hledat" at bounding box center [563, 144] width 73 height 26
click at [299, 259] on td "TALVEY (2 balení)" at bounding box center [309, 255] width 113 height 27
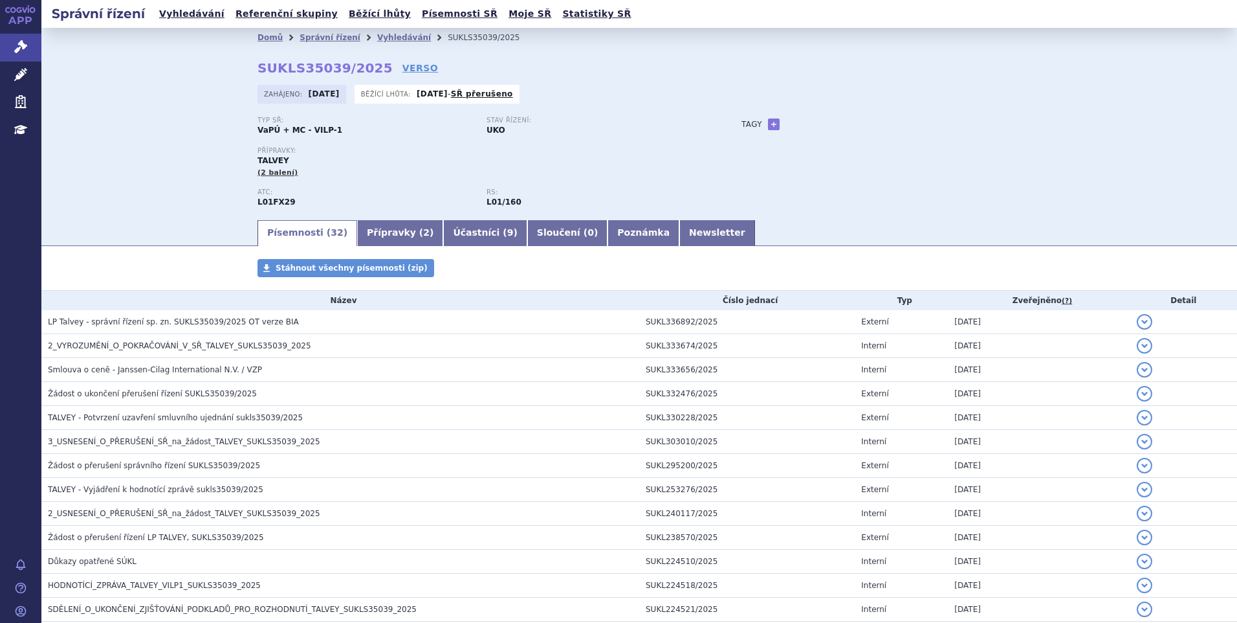
click at [744, 54] on div "Domů Správní řízení Vyhledávání SUKLS35039/2025 SUKLS35039/2025 VERSO Zahájeno:…" at bounding box center [639, 132] width 815 height 171
click at [377, 41] on link "Vyhledávání" at bounding box center [404, 37] width 54 height 9
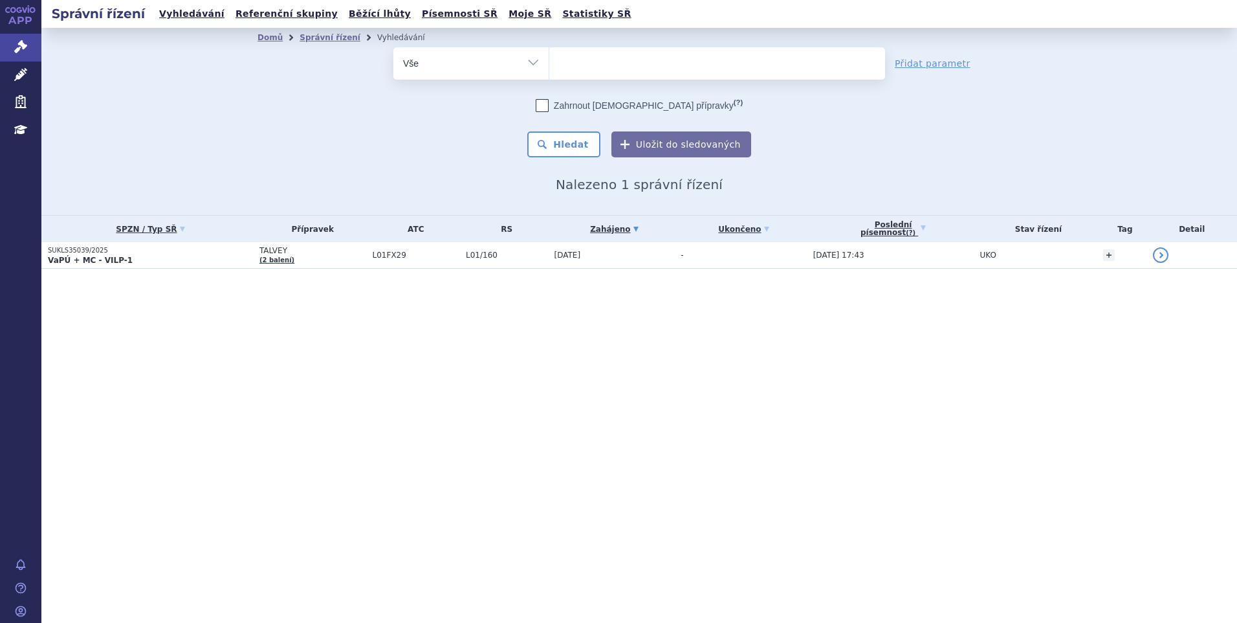
select select
type input "SUKLS297023/2024"
select select "SUKLS297023/2024"
click at [557, 148] on button "Hledat" at bounding box center [563, 144] width 73 height 26
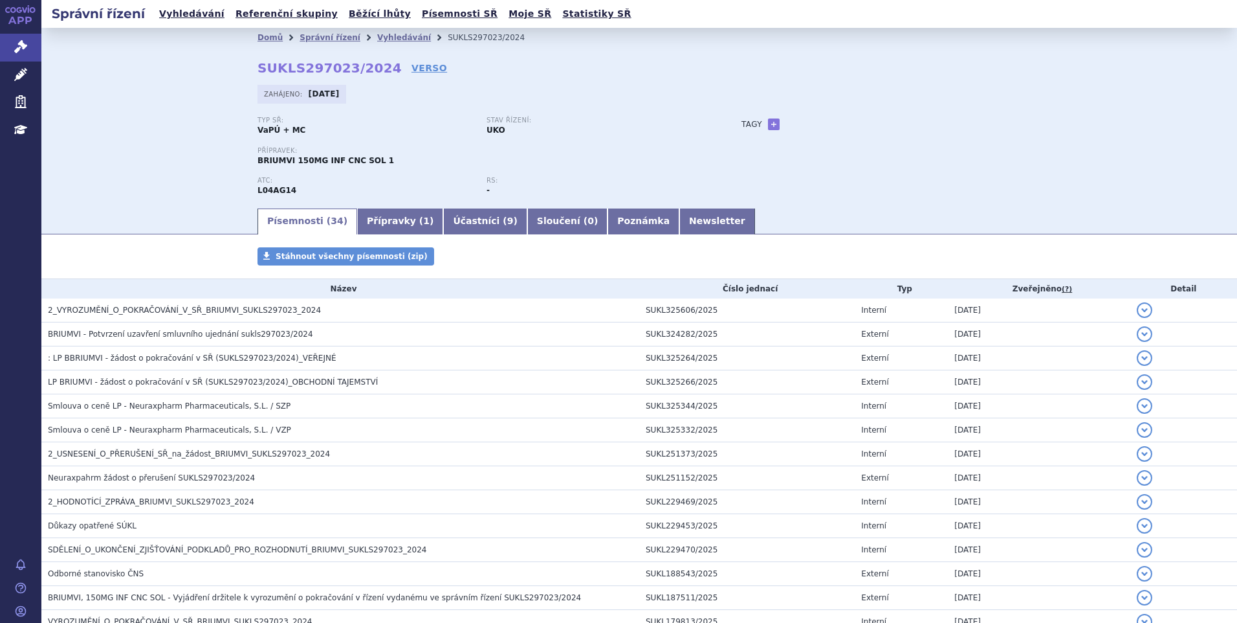
drag, startPoint x: 871, startPoint y: 123, endPoint x: 799, endPoint y: 129, distance: 72.1
click at [871, 123] on div "Tagy + Přidat" at bounding box center [868, 124] width 305 height 16
click at [377, 39] on link "Vyhledávání" at bounding box center [404, 37] width 54 height 9
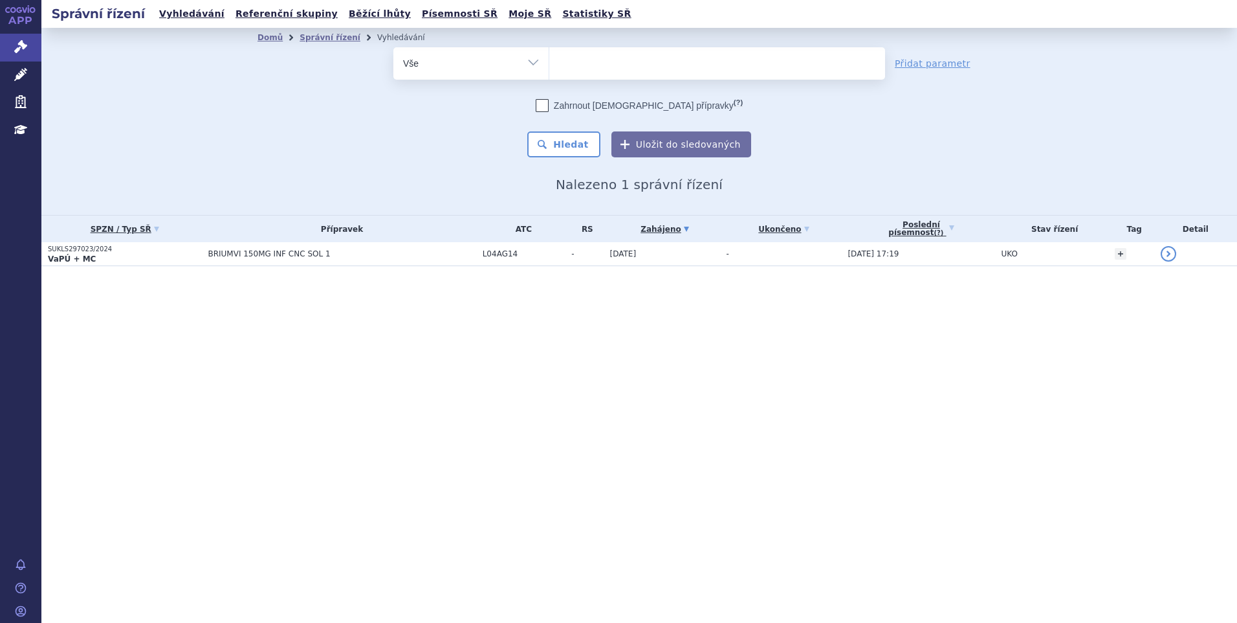
select select
type input "SUKLS166659/2025"
select select "SUKLS166659/2025"
click at [576, 140] on button "Hledat" at bounding box center [563, 144] width 73 height 26
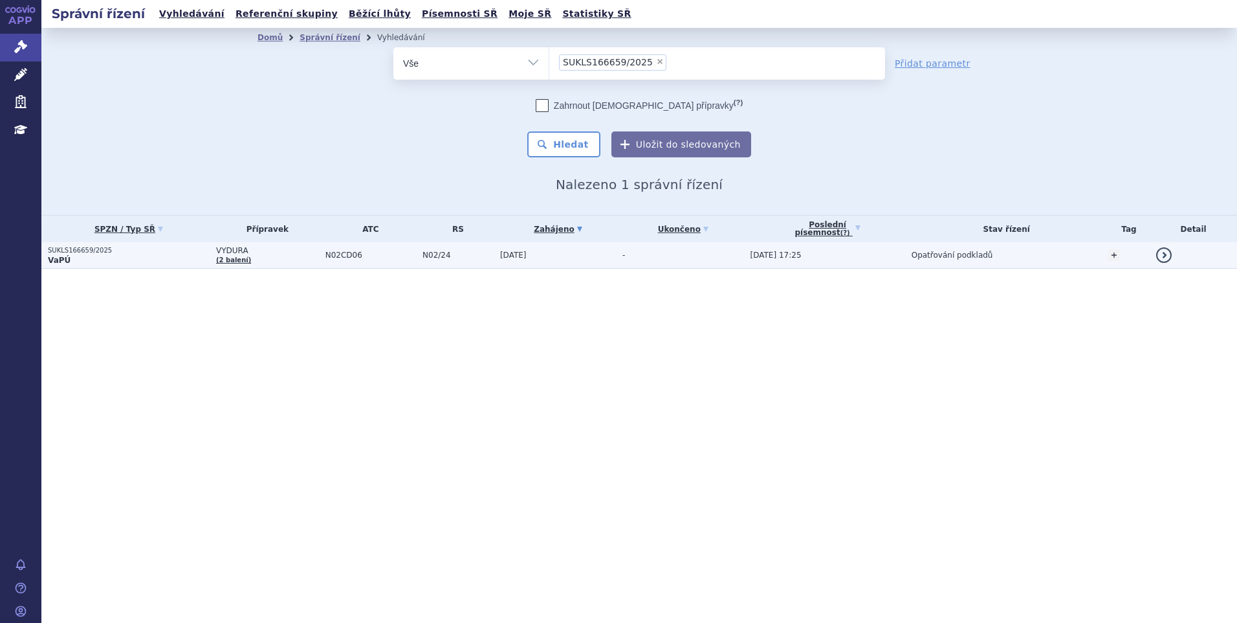
click at [391, 253] on span "N02CD06" at bounding box center [371, 254] width 91 height 9
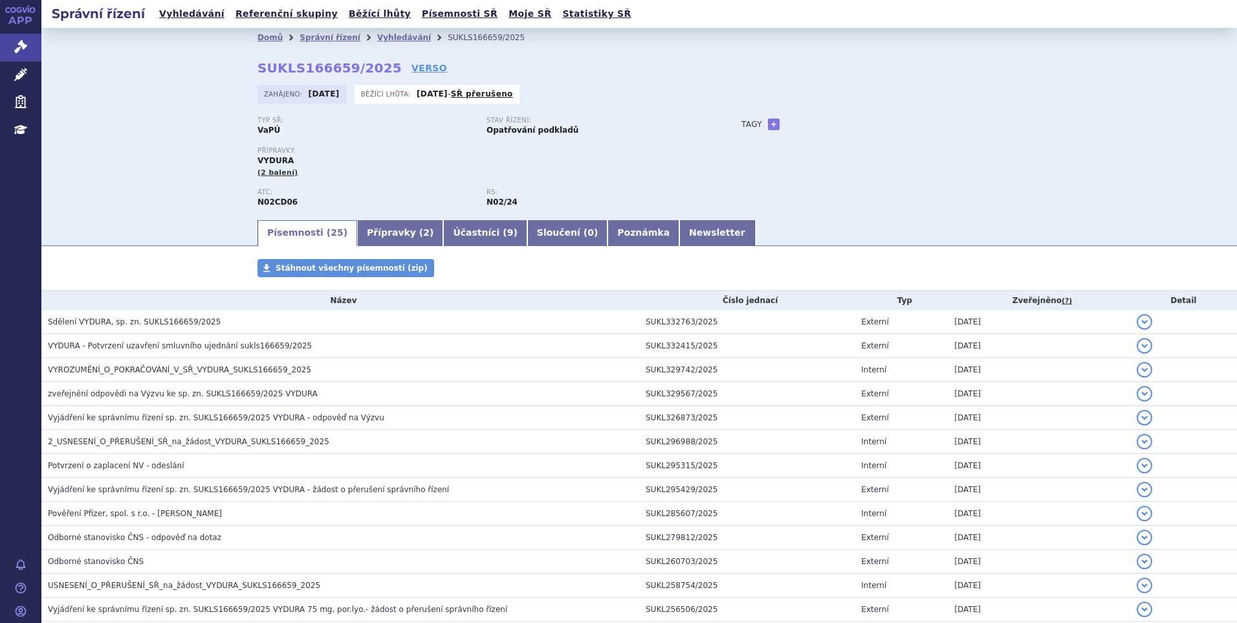
click at [860, 128] on div "Tagy + Přidat" at bounding box center [868, 124] width 305 height 16
click at [380, 38] on link "Vyhledávání" at bounding box center [404, 37] width 54 height 9
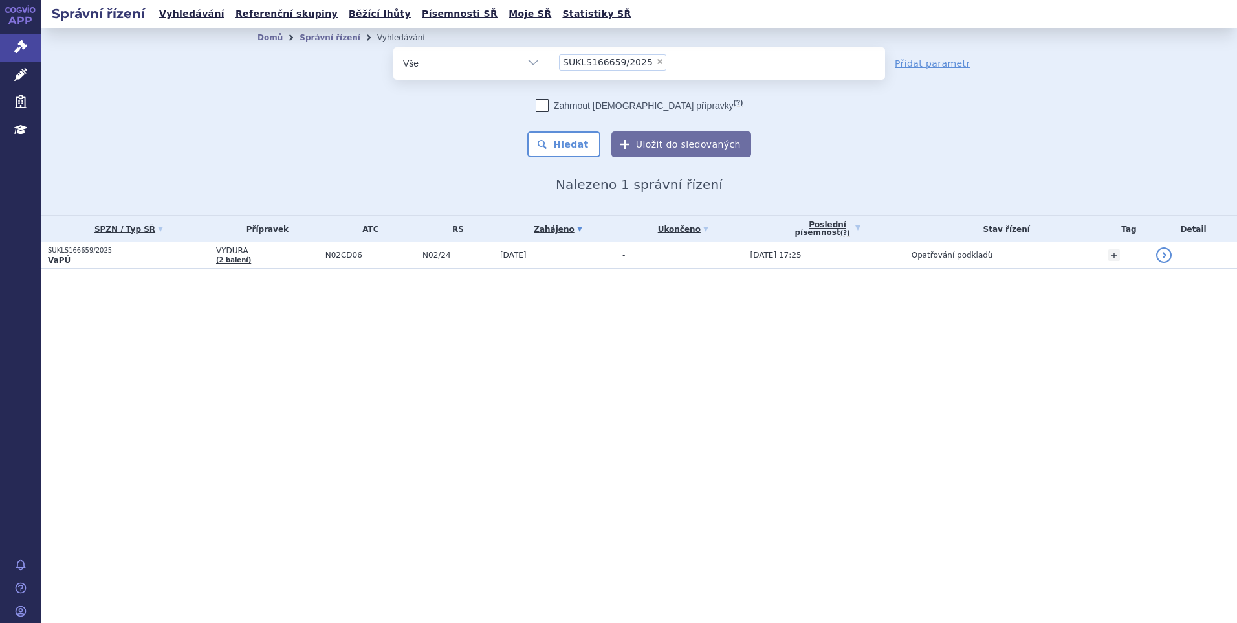
click at [656, 59] on span "×" at bounding box center [660, 62] width 8 height 8
click at [549, 59] on select "SUKLS166659/2025" at bounding box center [549, 63] width 1 height 32
select select
type input "SUKLS205028/2025"
select select "SUKLS205028/2025"
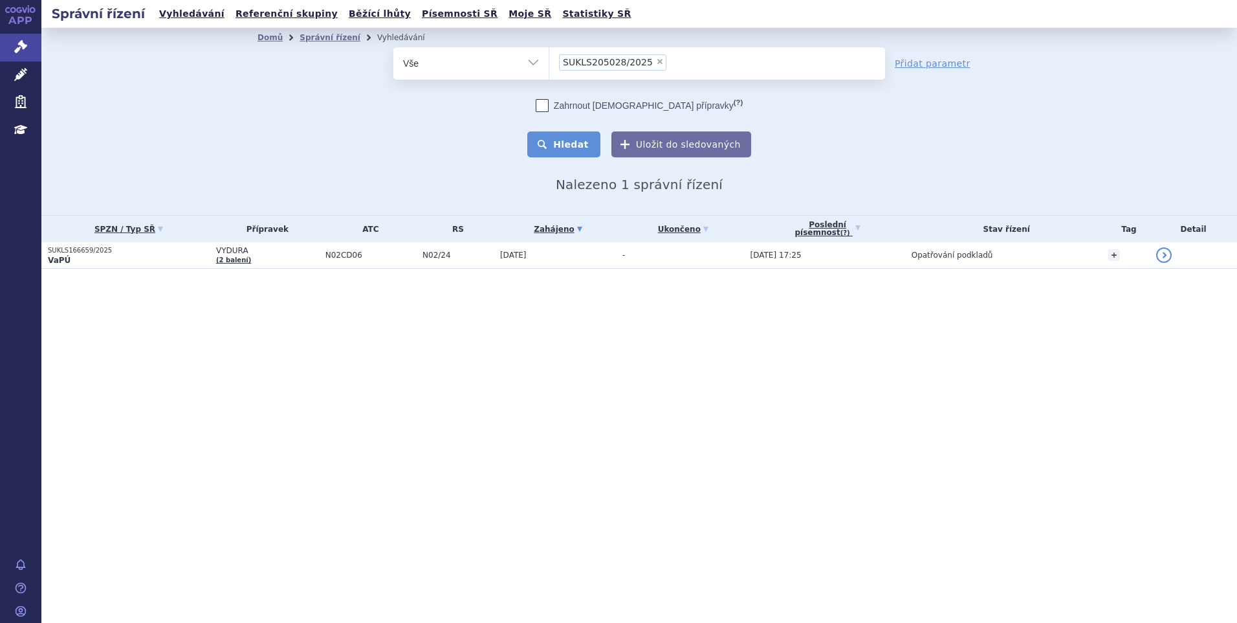
click at [579, 143] on button "Hledat" at bounding box center [563, 144] width 73 height 26
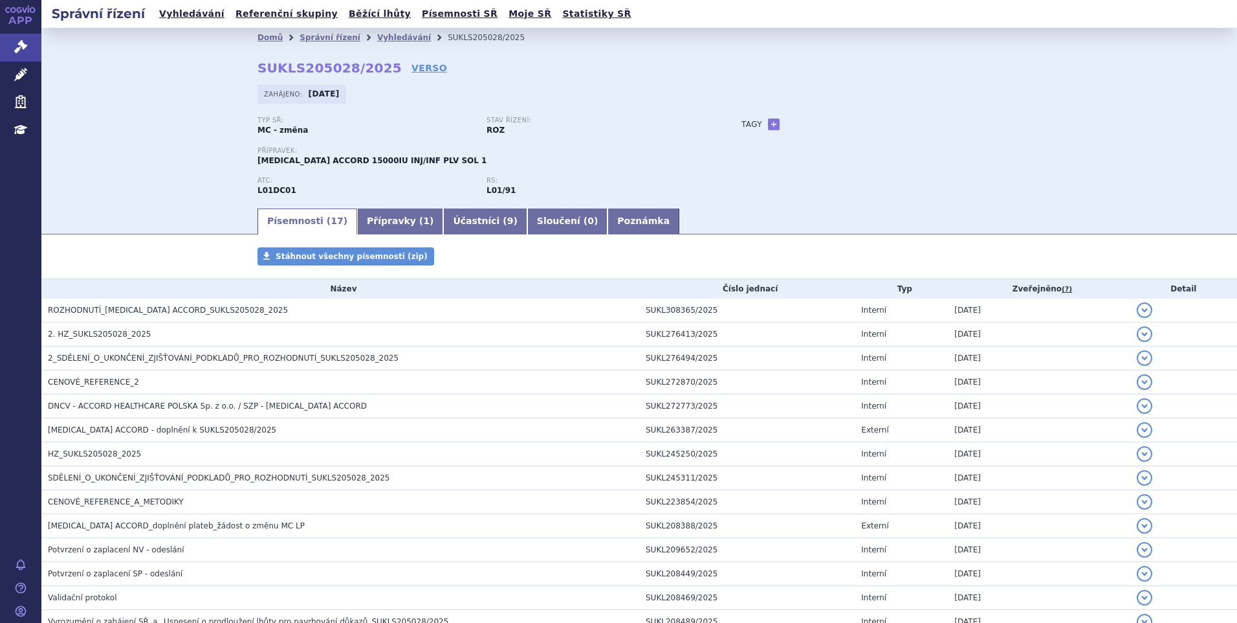
click at [782, 179] on div "Typ SŘ: MC - změna Stav řízení: ROZ Přípravek: BLEOMYCIN ACCORD 15000IU INJ/INF…" at bounding box center [640, 161] width 764 height 90
click at [379, 38] on link "Vyhledávání" at bounding box center [404, 37] width 54 height 9
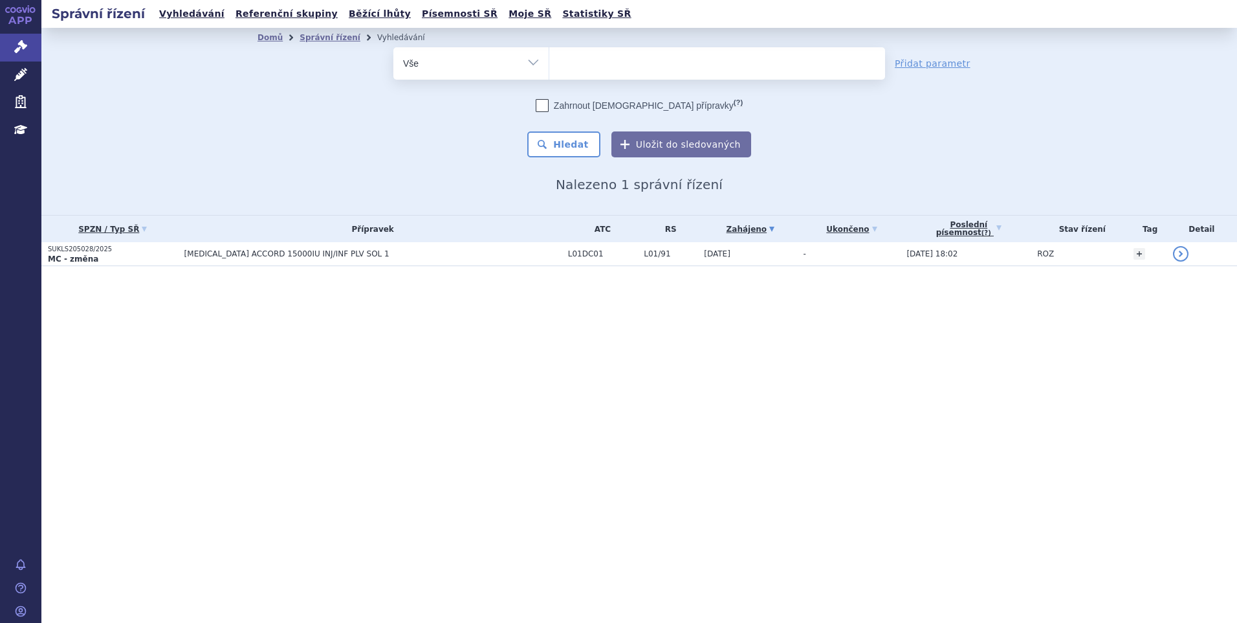
select select
type input "SUKLS127214/2025"
select select "SUKLS127214/2025"
click at [568, 151] on button "Hledat" at bounding box center [563, 144] width 73 height 26
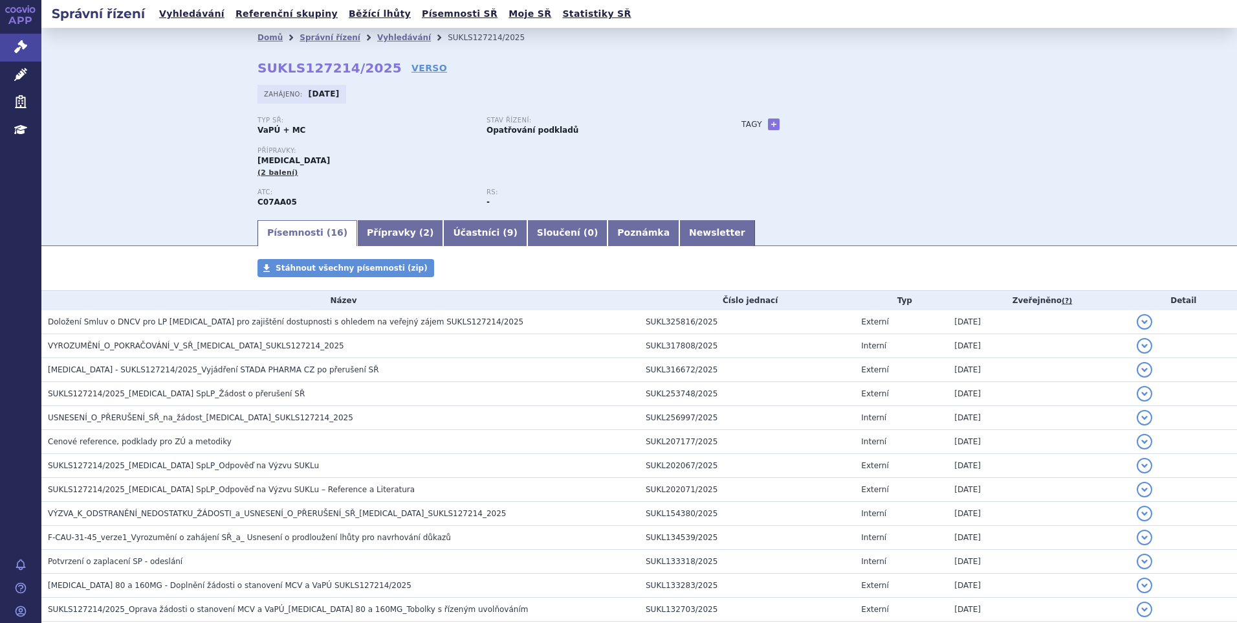
click at [718, 107] on div "Zahájeno: 09.04.2025" at bounding box center [640, 97] width 764 height 25
click at [389, 37] on link "Vyhledávání" at bounding box center [404, 37] width 54 height 9
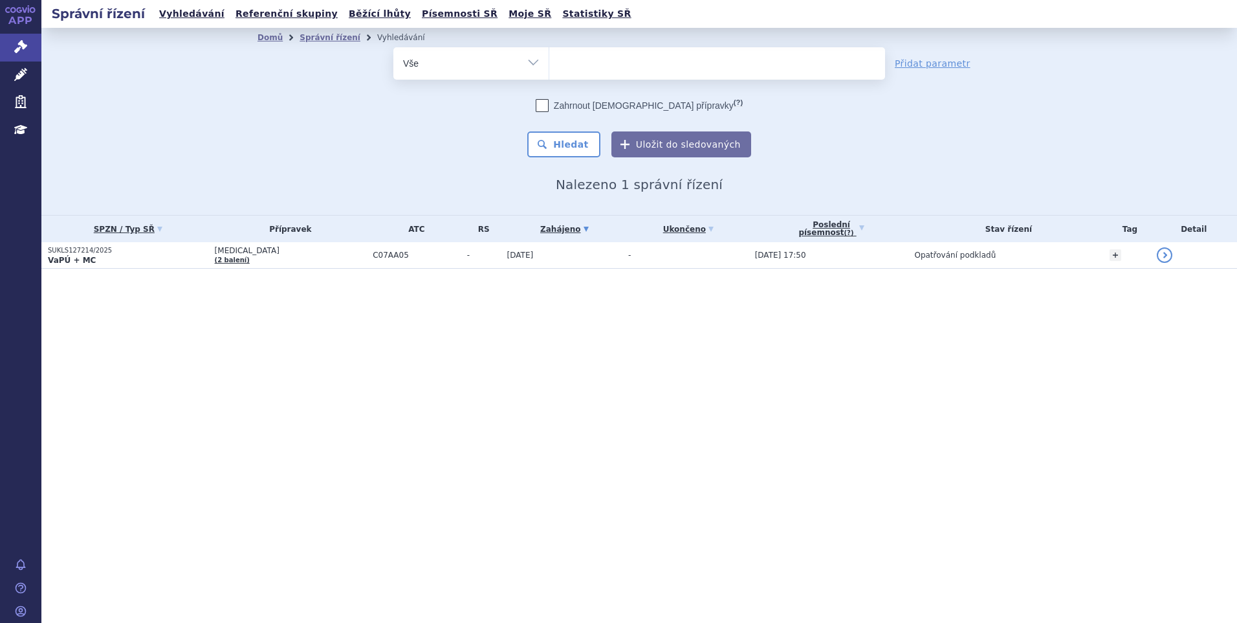
select select
type input "KALNORMIN"
select select "KALNORMIN"
click at [581, 150] on button "Hledat" at bounding box center [563, 144] width 73 height 26
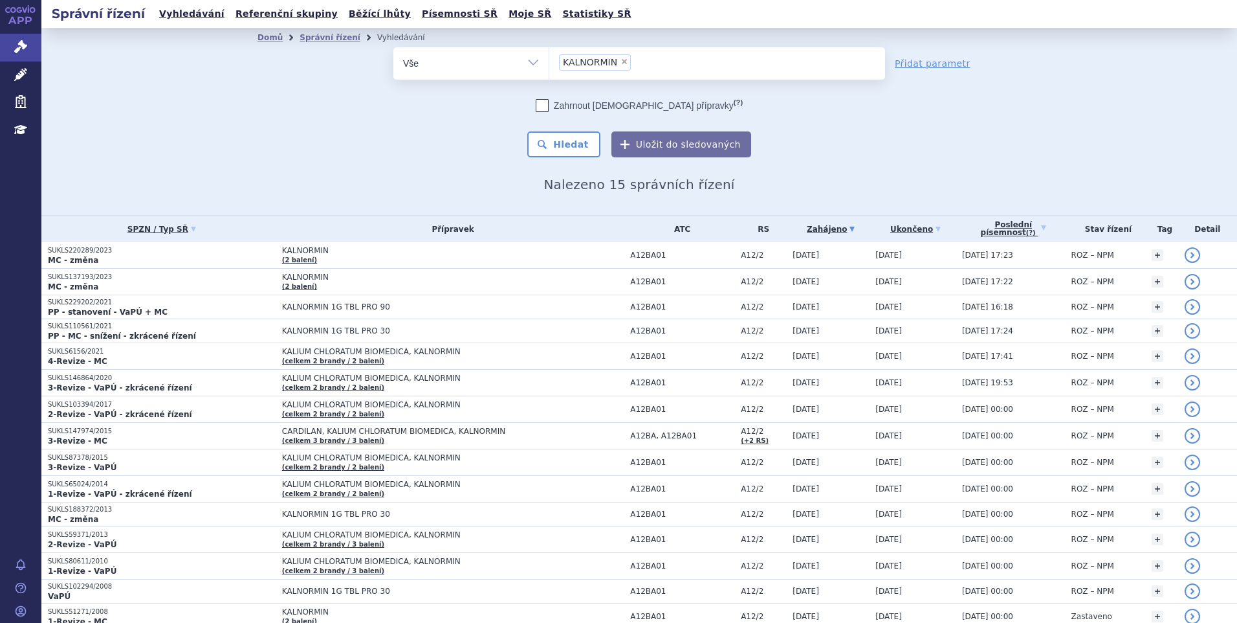
click at [377, 39] on li "Vyhledávání" at bounding box center [409, 37] width 65 height 19
click at [621, 61] on span "×" at bounding box center [625, 62] width 8 height 8
click at [549, 61] on select "KALNORMIN" at bounding box center [549, 63] width 1 height 32
select select
